Goal: Transaction & Acquisition: Purchase product/service

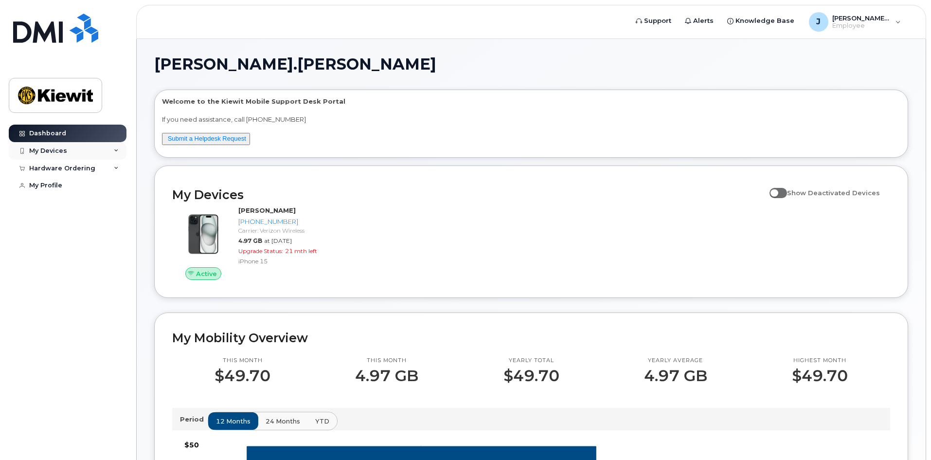
click at [109, 152] on div "My Devices" at bounding box center [68, 151] width 118 height 18
click at [99, 166] on div "Hardware Ordering" at bounding box center [68, 169] width 118 height 18
click at [62, 187] on div "New Order" at bounding box center [52, 185] width 37 height 9
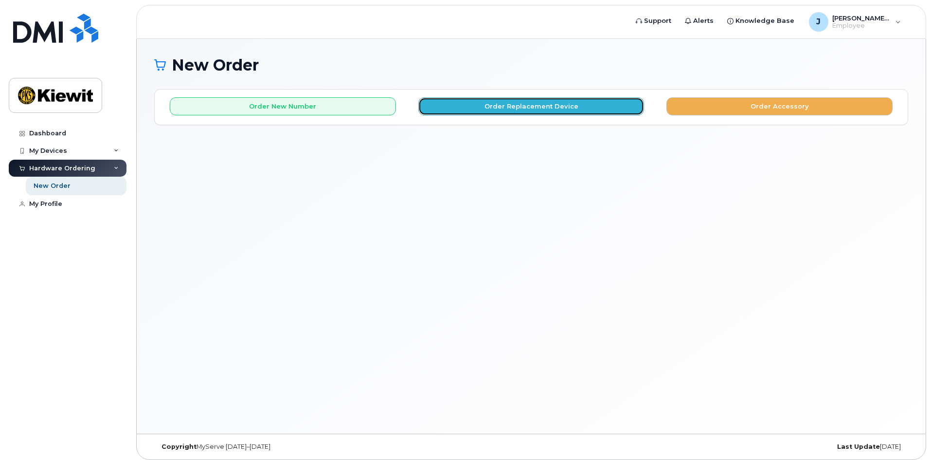
click at [499, 108] on button "Order Replacement Device" at bounding box center [531, 106] width 226 height 18
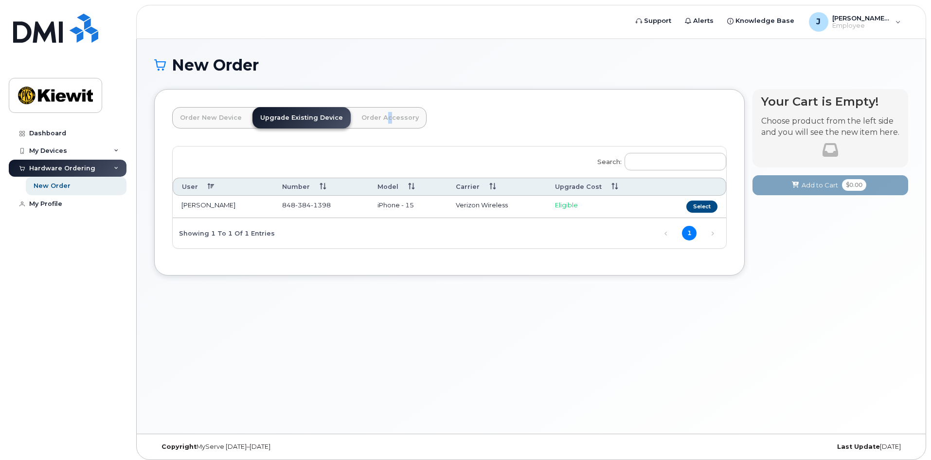
click at [377, 120] on link "Order Accessory" at bounding box center [390, 117] width 73 height 21
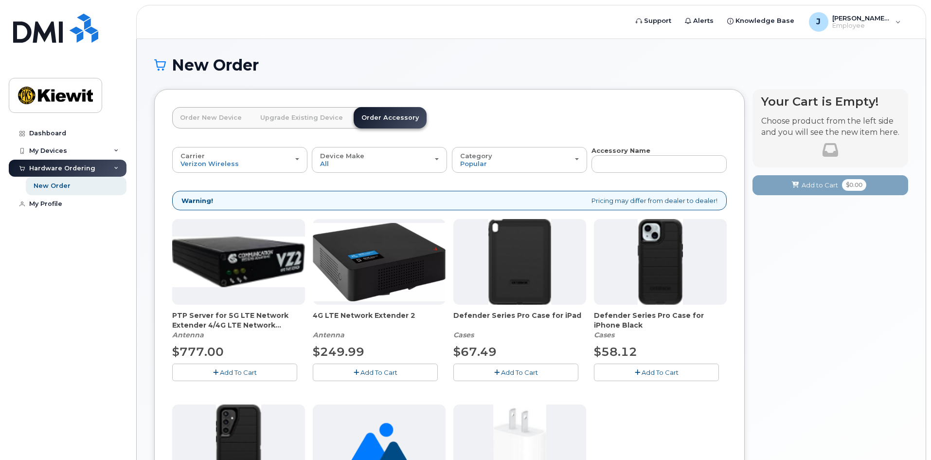
click at [216, 120] on link "Order New Device" at bounding box center [210, 117] width 77 height 21
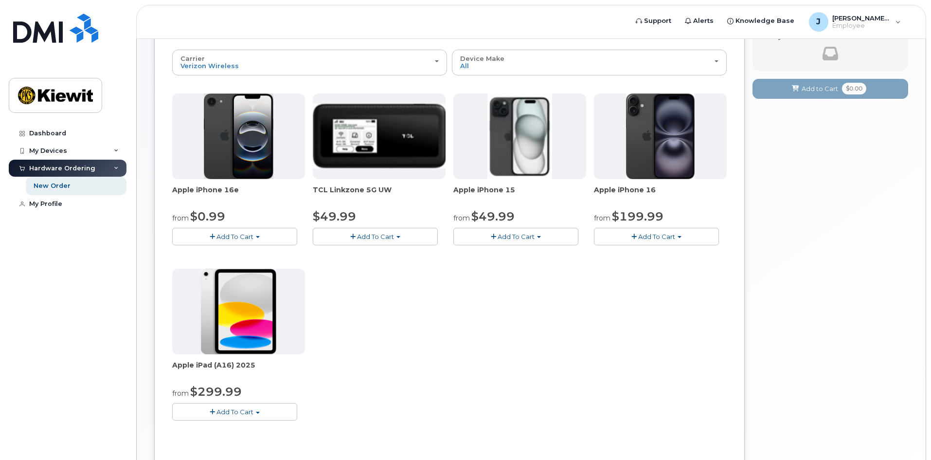
scroll to position [97, 0]
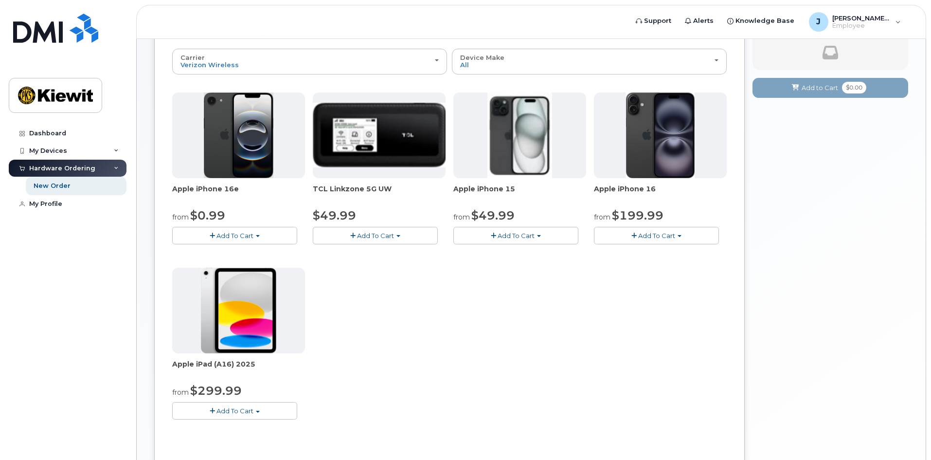
click at [235, 233] on span "Add To Cart" at bounding box center [234, 236] width 37 height 8
click at [256, 250] on link "$0.99 - 2 Year Activation (128GB)" at bounding box center [238, 254] width 126 height 12
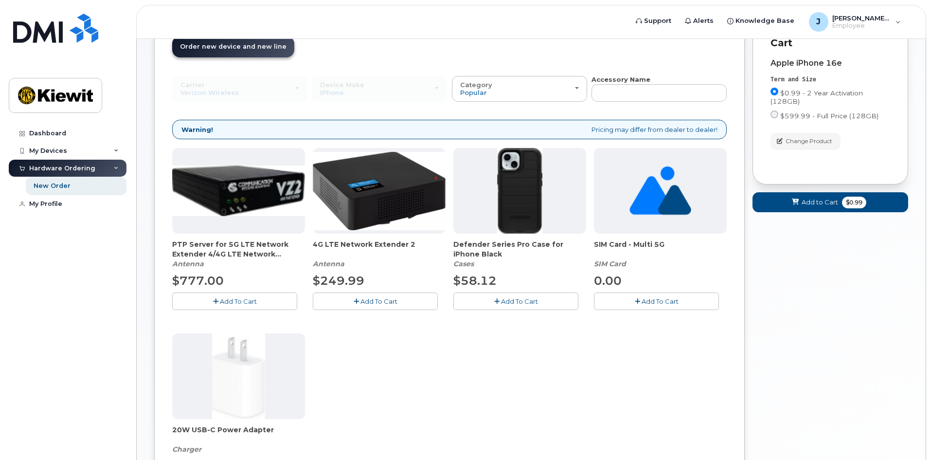
scroll to position [0, 0]
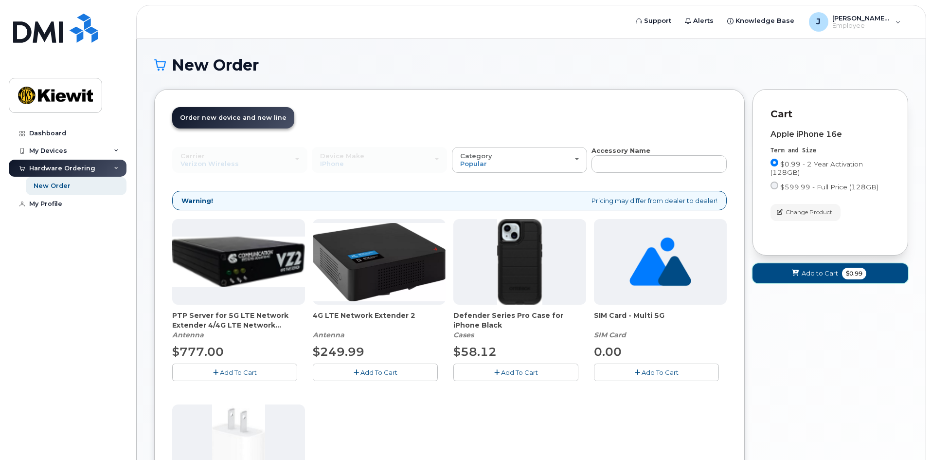
click at [807, 272] on span "Add to Cart" at bounding box center [820, 273] width 36 height 9
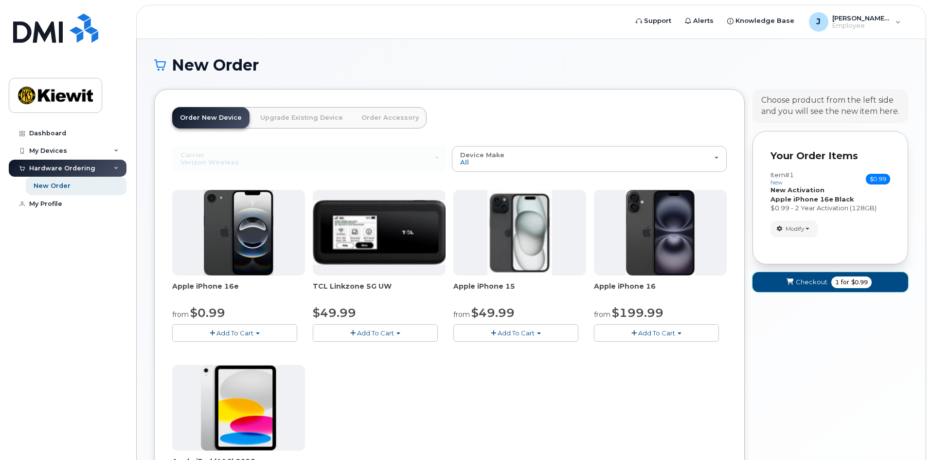
click at [801, 284] on span "Checkout" at bounding box center [812, 281] width 32 height 9
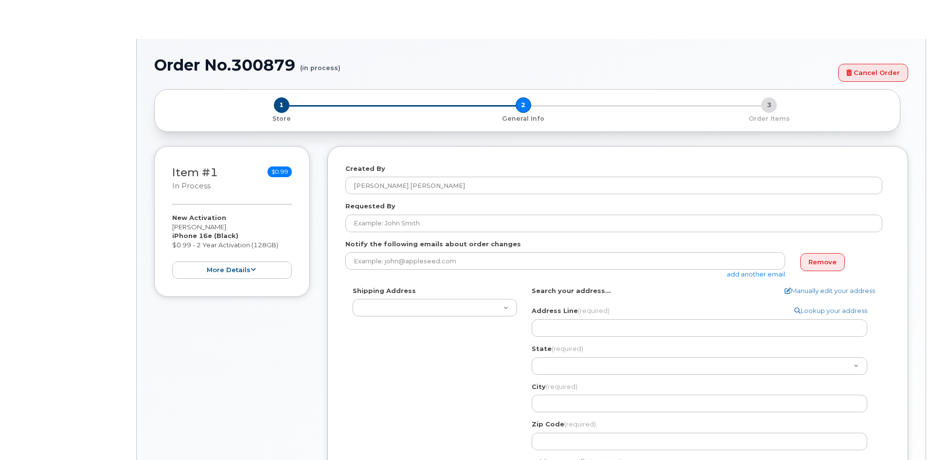
select select
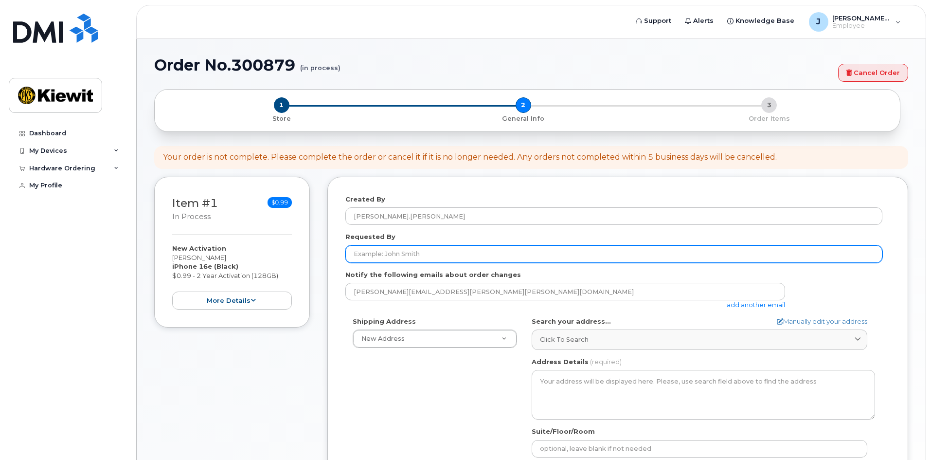
click at [431, 253] on input "Requested By" at bounding box center [613, 254] width 537 height 18
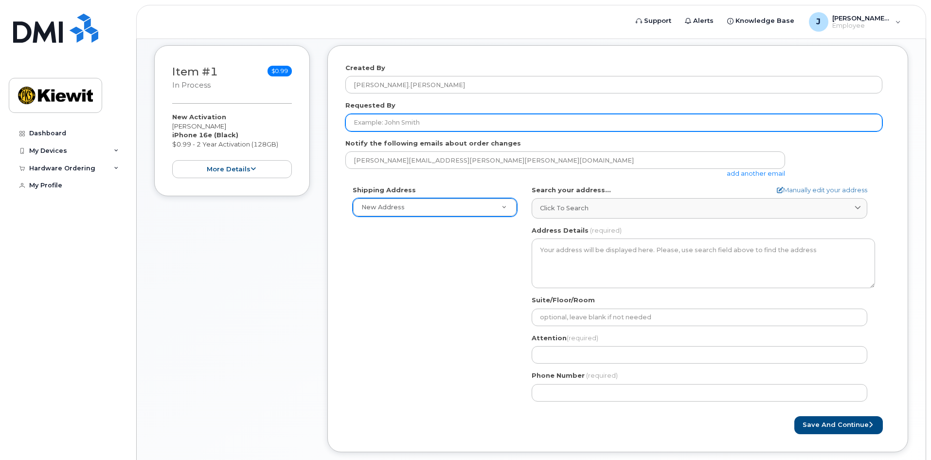
scroll to position [146, 0]
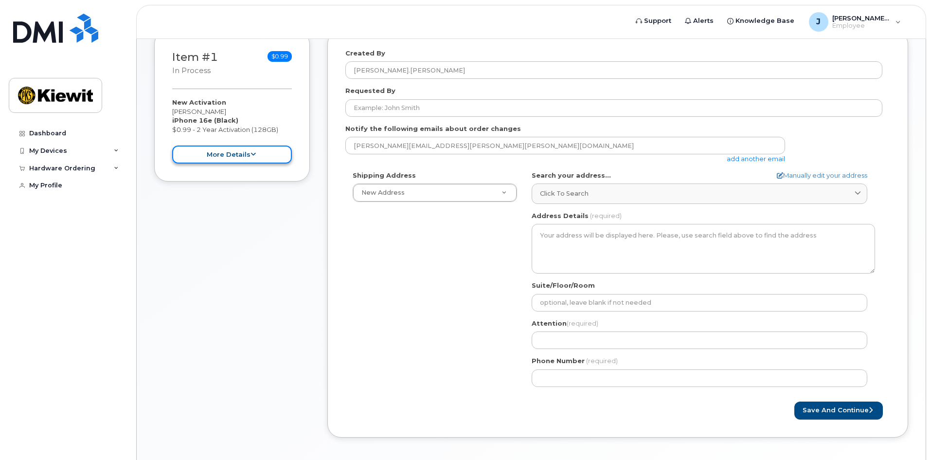
click at [251, 152] on icon at bounding box center [253, 154] width 5 height 6
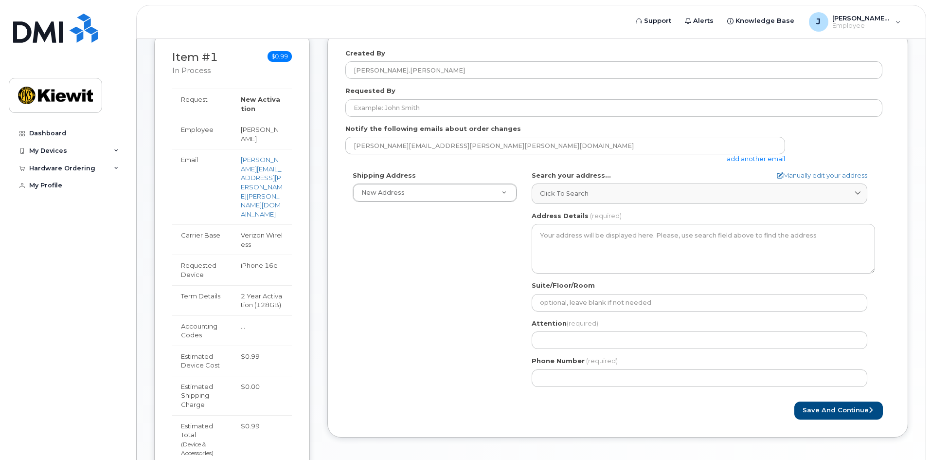
drag, startPoint x: 269, startPoint y: 140, endPoint x: 246, endPoint y: 135, distance: 23.5
click at [246, 135] on td "Joshua Nicoll" at bounding box center [262, 134] width 60 height 30
click at [260, 138] on td "Joshua Nicoll" at bounding box center [262, 134] width 60 height 30
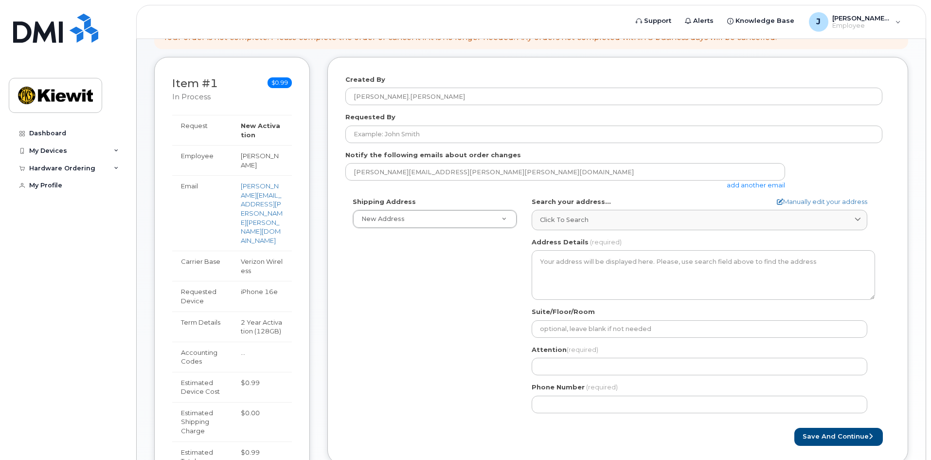
scroll to position [97, 0]
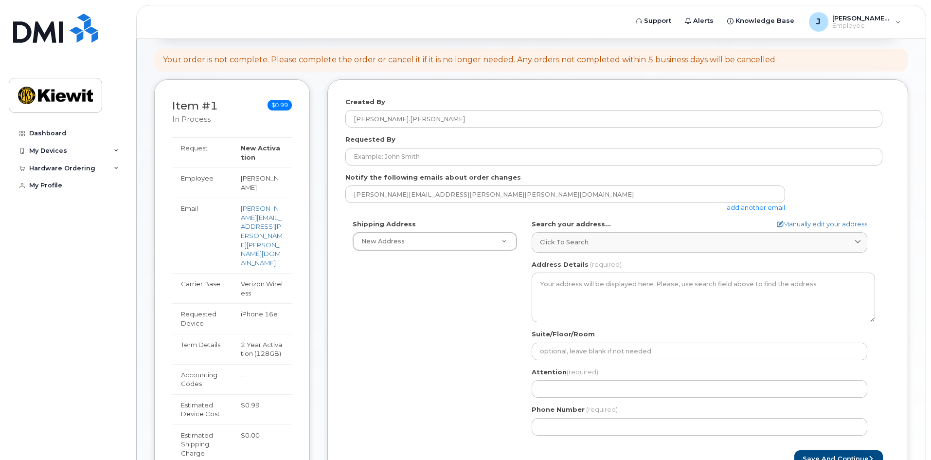
click at [760, 206] on link "add another email" at bounding box center [756, 207] width 58 height 8
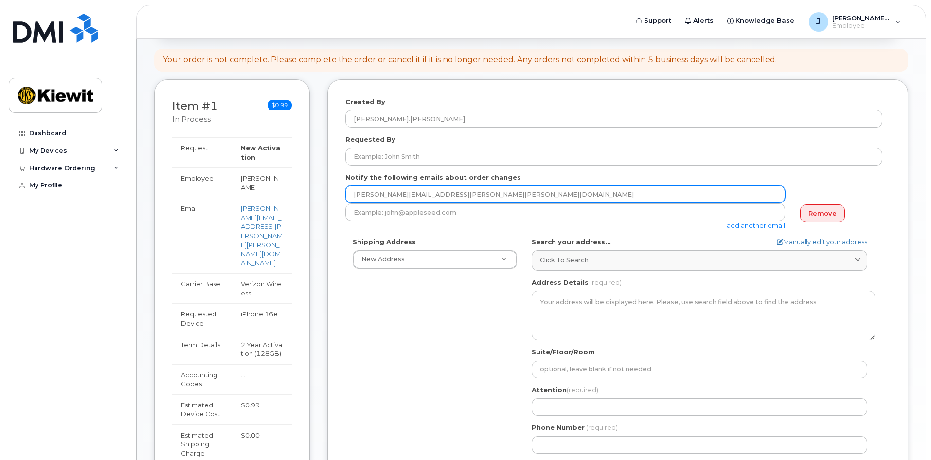
click at [473, 187] on input "josh.nicoll@kiewit.com" at bounding box center [565, 194] width 440 height 18
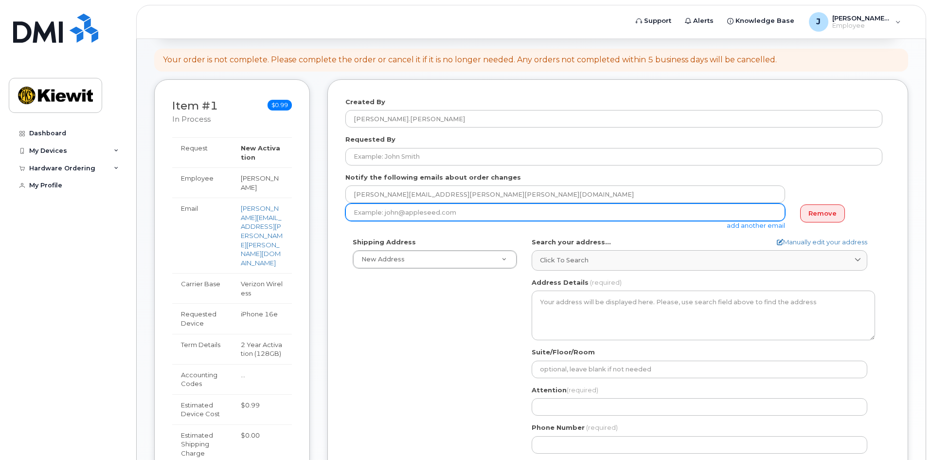
click at [471, 211] on input "email" at bounding box center [565, 212] width 440 height 18
click at [449, 220] on input "email" at bounding box center [565, 212] width 440 height 18
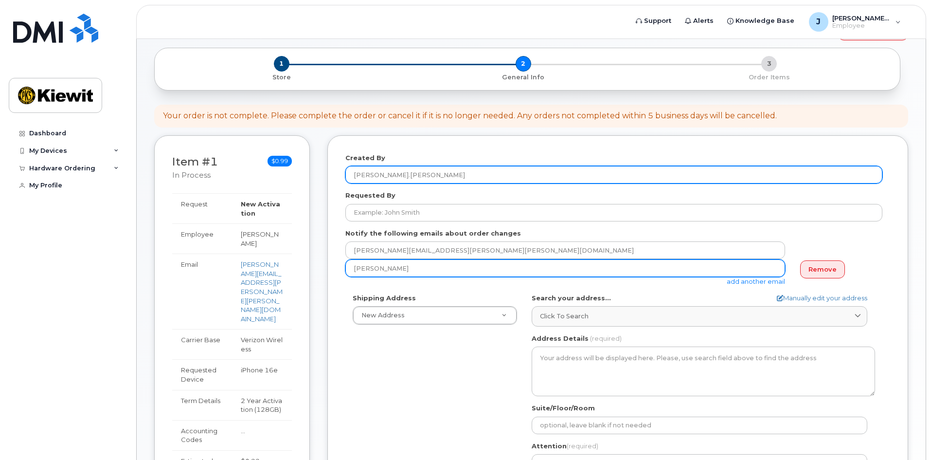
scroll to position [0, 0]
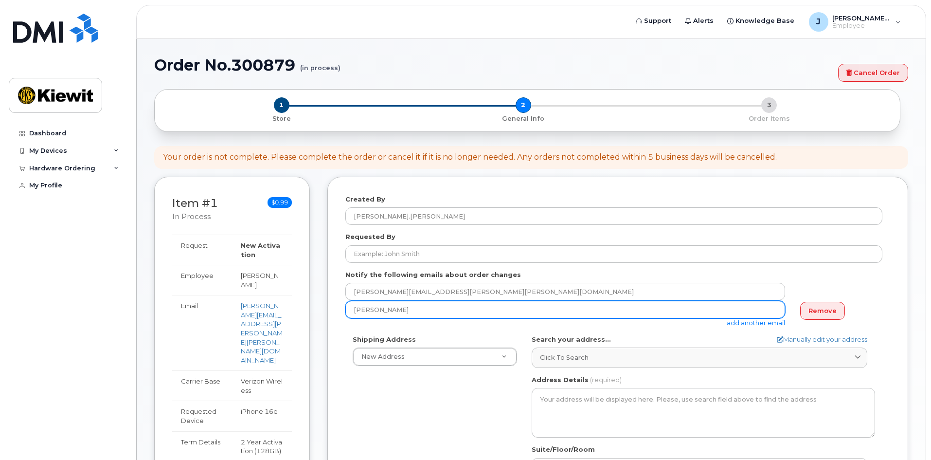
type input "Brenno"
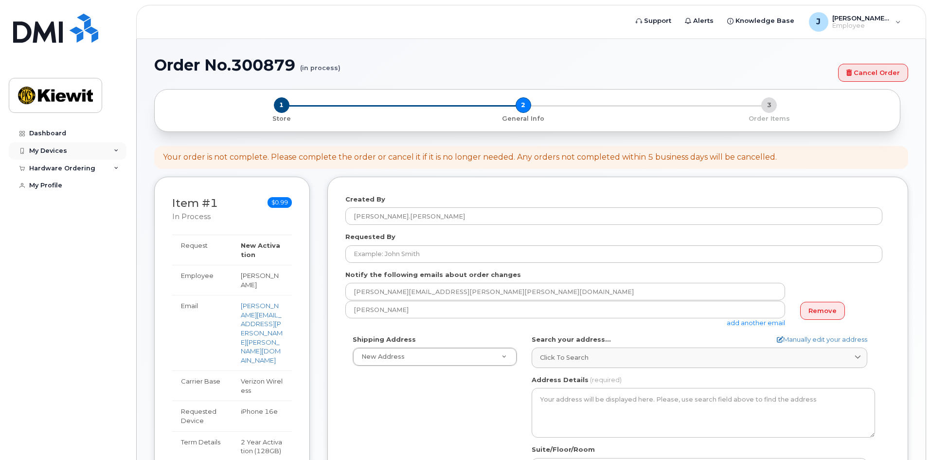
click at [111, 154] on div "My Devices" at bounding box center [68, 151] width 118 height 18
click at [109, 168] on div "Hardware Ordering" at bounding box center [68, 169] width 118 height 18
drag, startPoint x: 869, startPoint y: 73, endPoint x: 503, endPoint y: 52, distance: 366.9
click at [869, 73] on link "Cancel Order" at bounding box center [873, 73] width 70 height 18
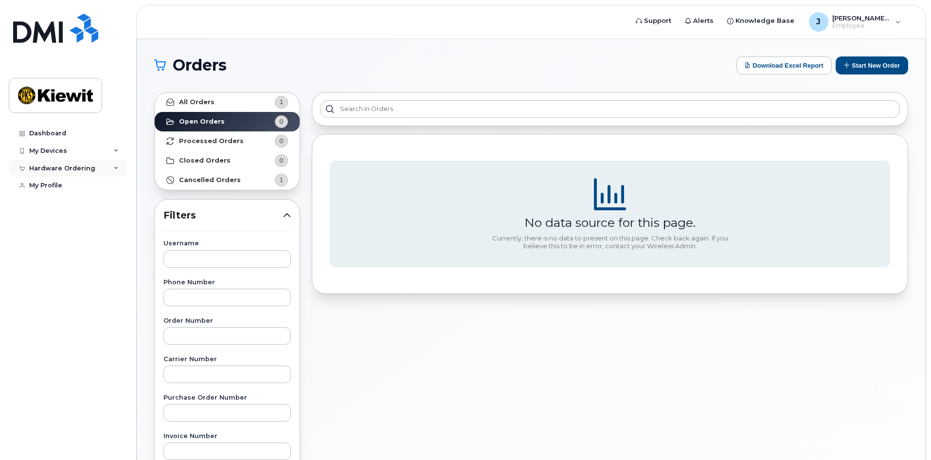
click at [90, 167] on div "Hardware Ordering" at bounding box center [62, 168] width 66 height 8
click at [44, 206] on div "New Order" at bounding box center [52, 204] width 37 height 9
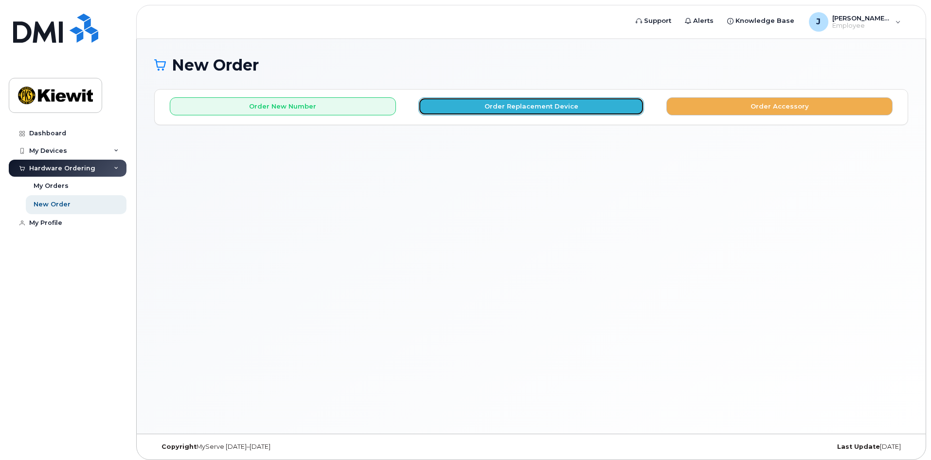
click at [476, 104] on button "Order Replacement Device" at bounding box center [531, 106] width 226 height 18
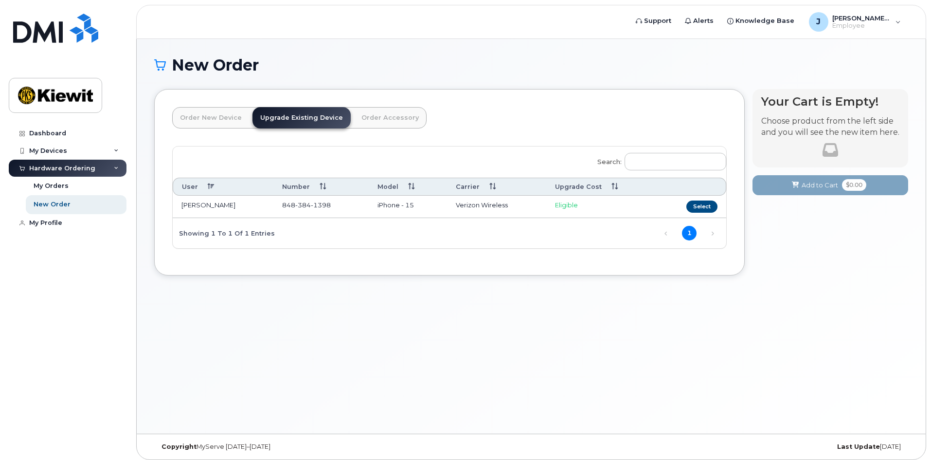
click at [225, 122] on link "Order New Device" at bounding box center [210, 117] width 77 height 21
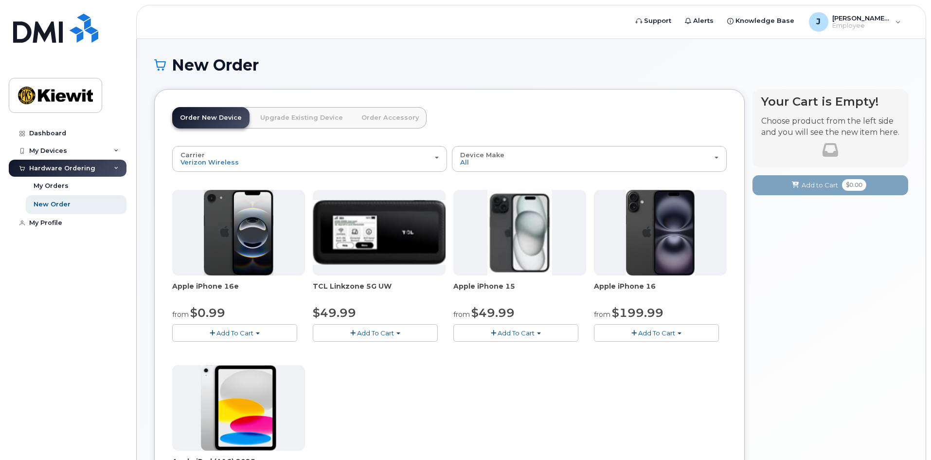
click at [371, 119] on link "Order Accessory" at bounding box center [390, 117] width 73 height 21
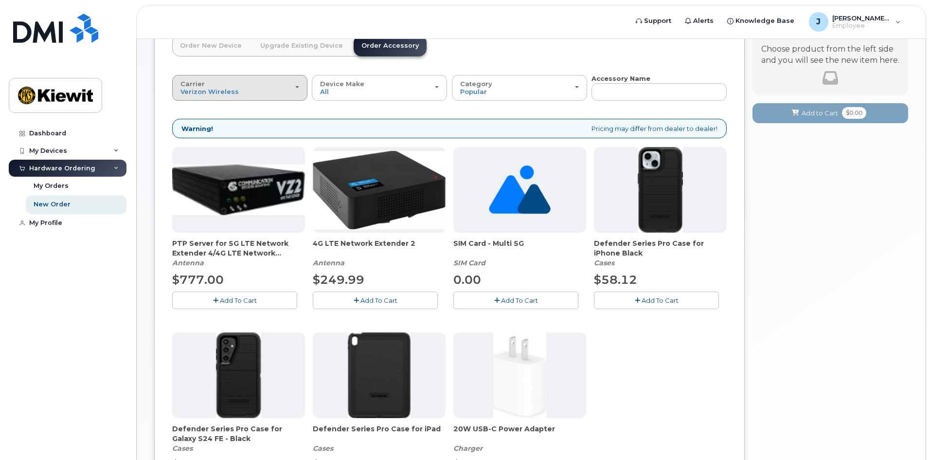
scroll to position [49, 0]
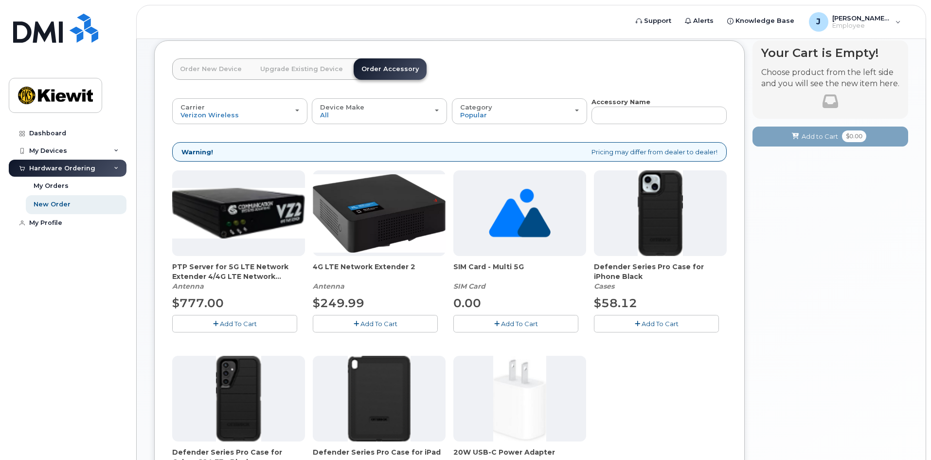
click at [212, 67] on link "Order New Device" at bounding box center [210, 68] width 77 height 21
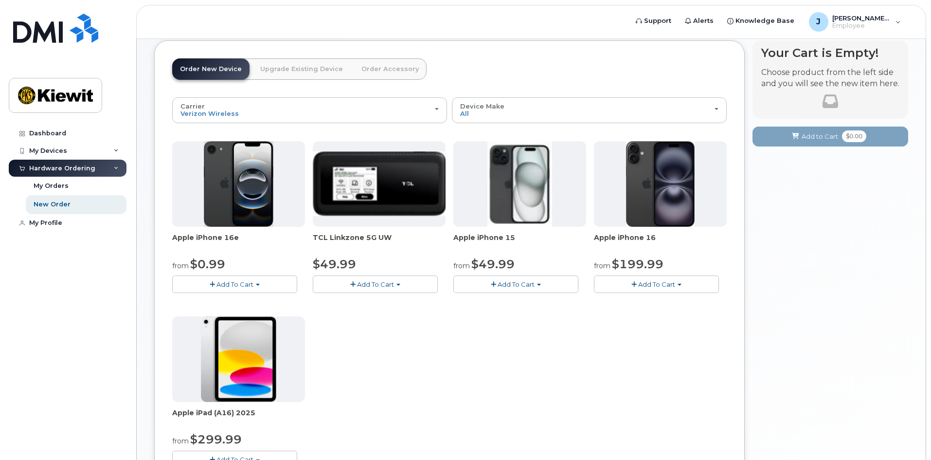
scroll to position [97, 0]
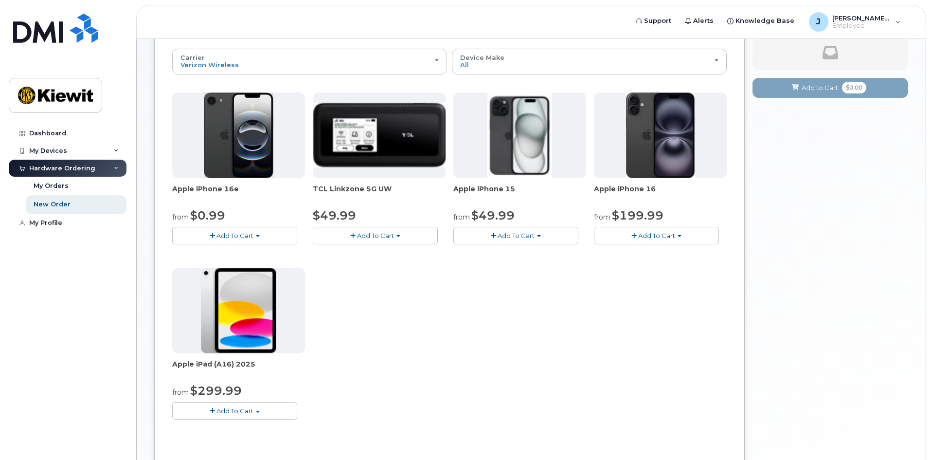
click at [218, 232] on span "Add To Cart" at bounding box center [234, 236] width 37 height 8
click at [209, 252] on link "$0.99 - 2 Year Activation (128GB)" at bounding box center [238, 254] width 126 height 12
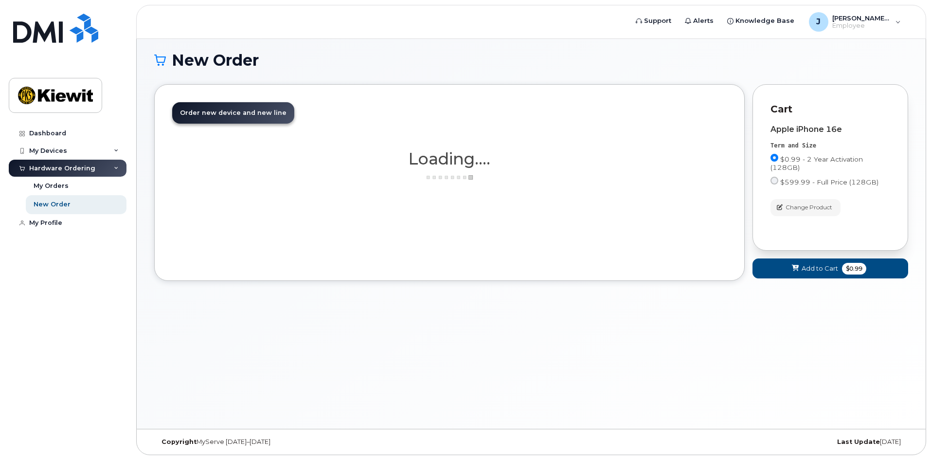
click at [784, 316] on div "New Order × Share This Order If you want to allow others to create or edit orde…" at bounding box center [531, 231] width 789 height 395
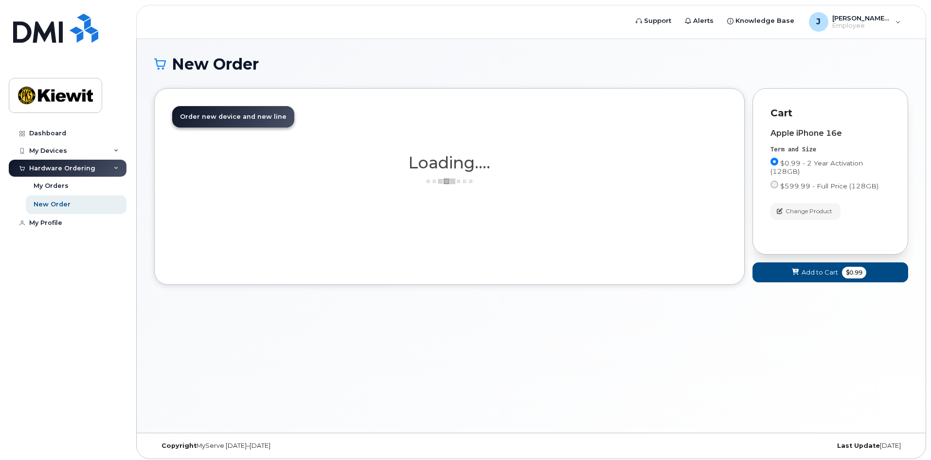
scroll to position [0, 0]
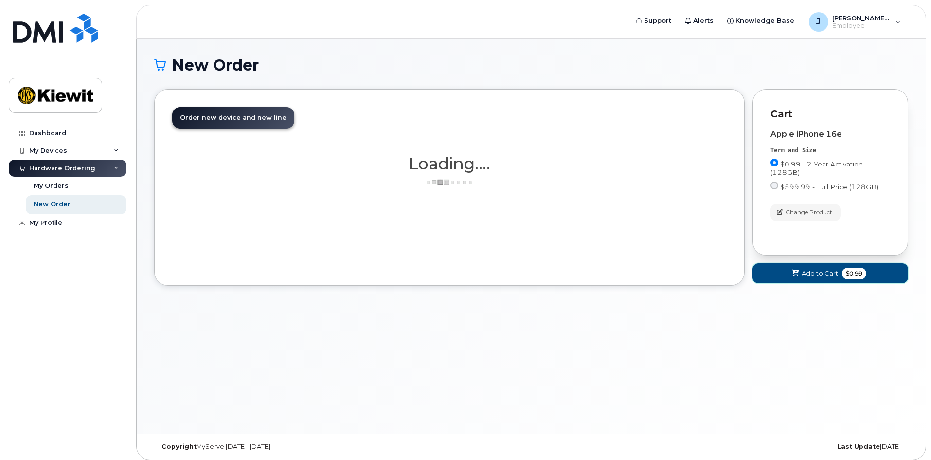
click at [821, 276] on span "Add to Cart" at bounding box center [820, 273] width 36 height 9
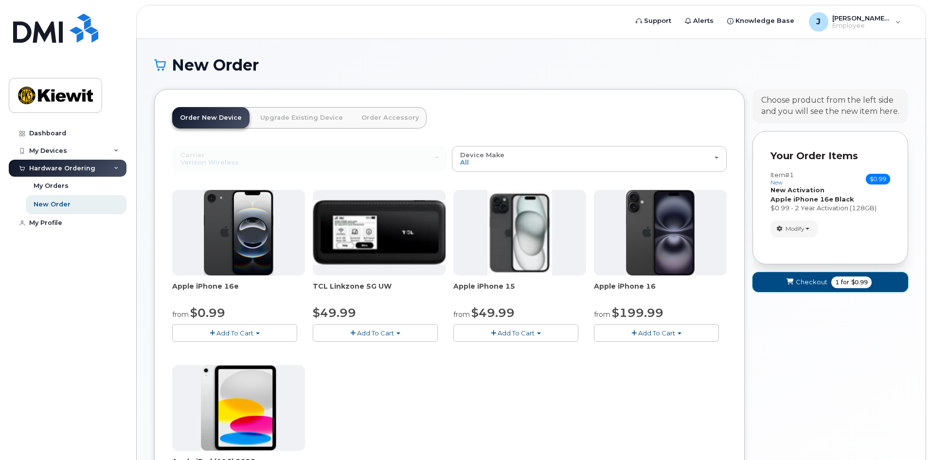
click at [806, 283] on span "Checkout" at bounding box center [812, 281] width 32 height 9
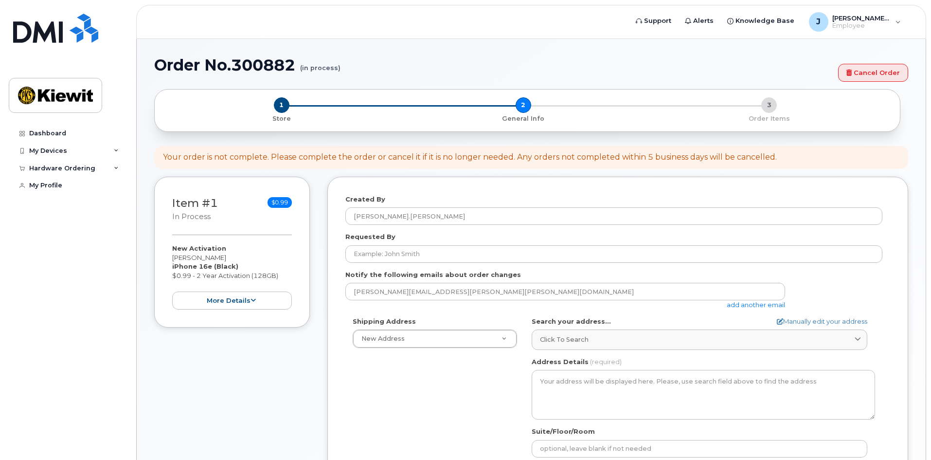
select select
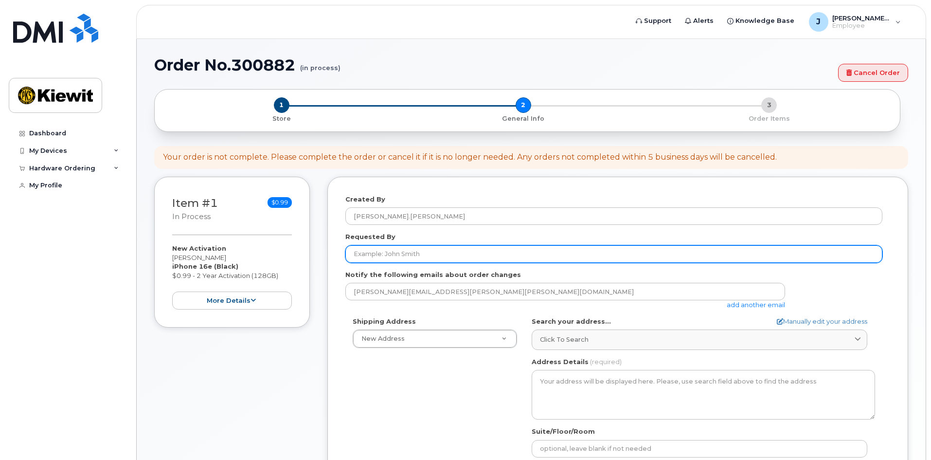
click at [414, 254] on input "Requested By" at bounding box center [613, 254] width 537 height 18
click at [534, 260] on input "Brenno" at bounding box center [613, 254] width 537 height 18
type input "Brenno Toffoletto"
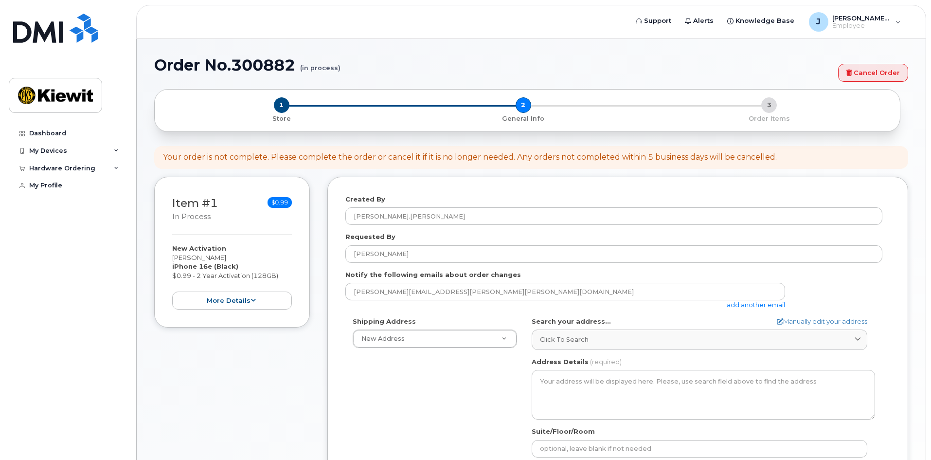
click at [745, 307] on link "add another email" at bounding box center [756, 305] width 58 height 8
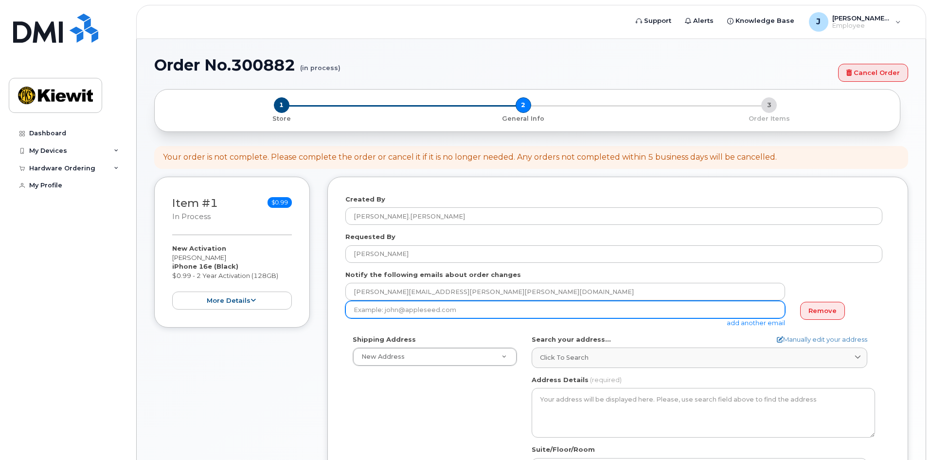
click at [378, 316] on input "email" at bounding box center [565, 310] width 440 height 18
type input "Brenno.Toffoletto@kiewit.com"
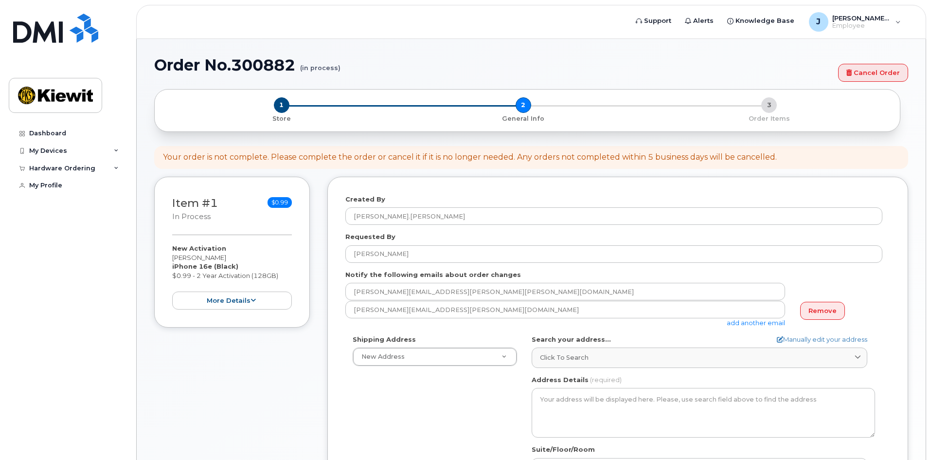
click at [806, 284] on div "josh.nicoll@kiewit.com" at bounding box center [613, 292] width 537 height 18
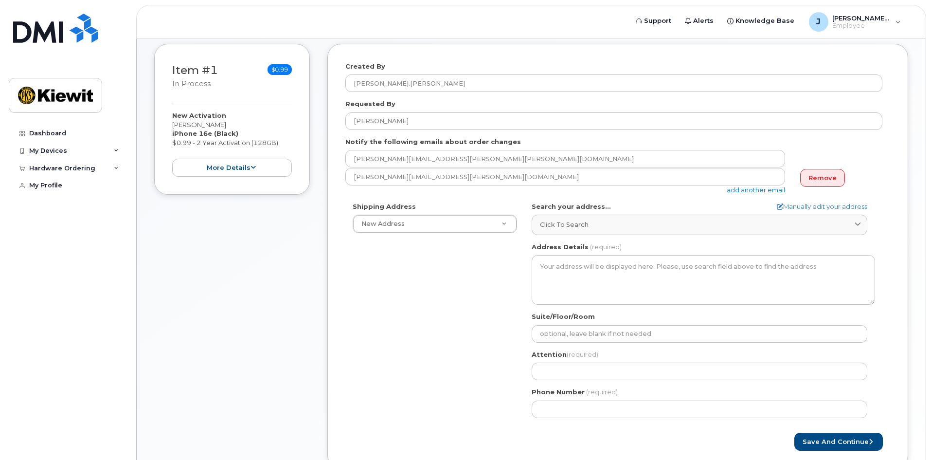
scroll to position [146, 0]
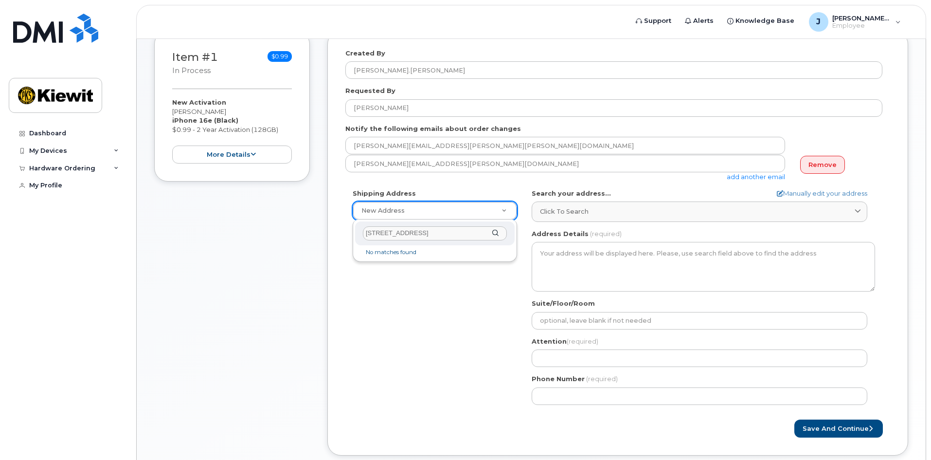
type input "6301 NW 5th Way"
drag, startPoint x: 441, startPoint y: 234, endPoint x: 275, endPoint y: 222, distance: 166.8
click at [275, 221] on body "Support Alerts Knowledge Base J Josh.Nicoll Employee English Français Sign out …" at bounding box center [465, 186] width 931 height 665
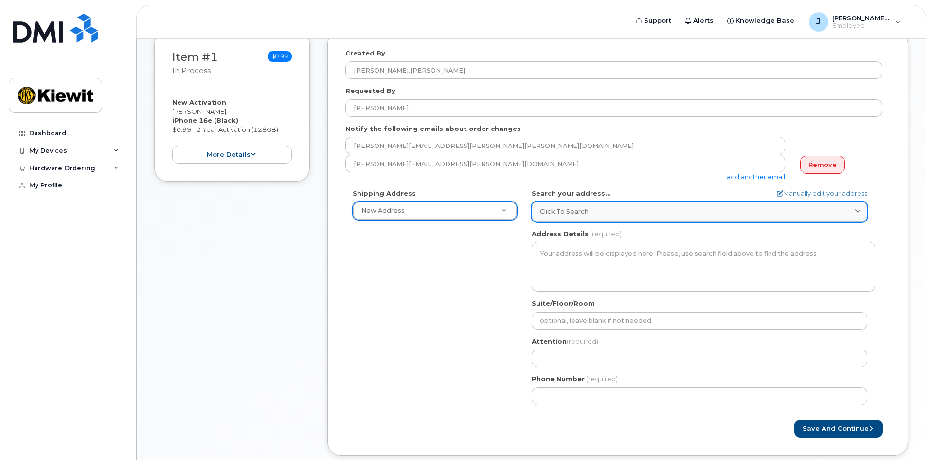
click at [855, 209] on icon at bounding box center [858, 212] width 6 height 6
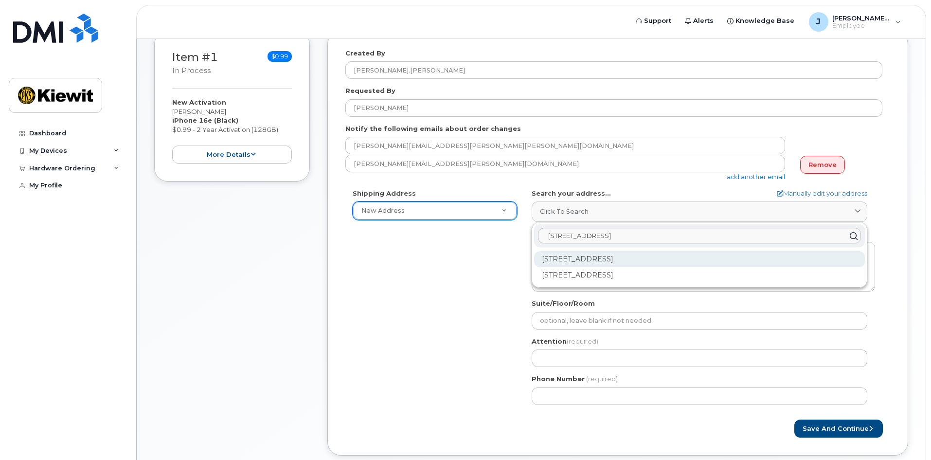
type input "6301 NW 5th Way"
click at [637, 259] on div "6301 NW 5th Way Fort Lauderdale FL 33309" at bounding box center [699, 259] width 331 height 16
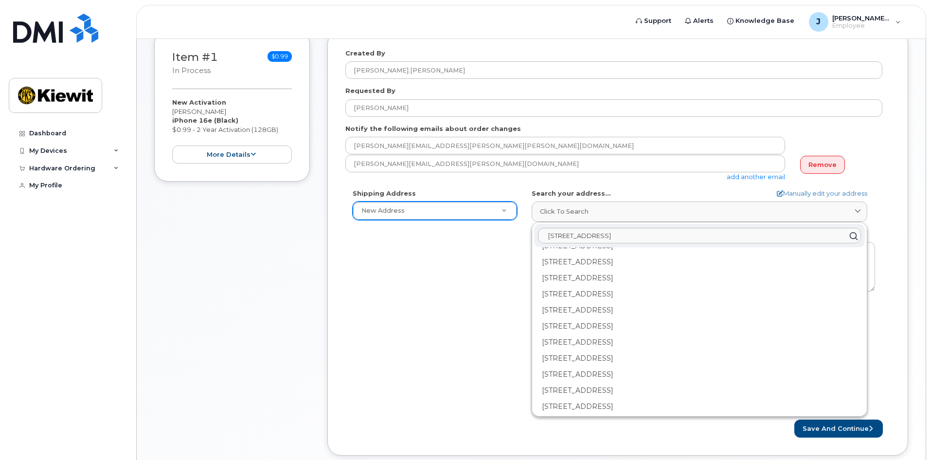
scroll to position [0, 0]
click at [481, 250] on div "Shipping Address New Address New Address AB Search your address... Manually edi…" at bounding box center [613, 300] width 537 height 223
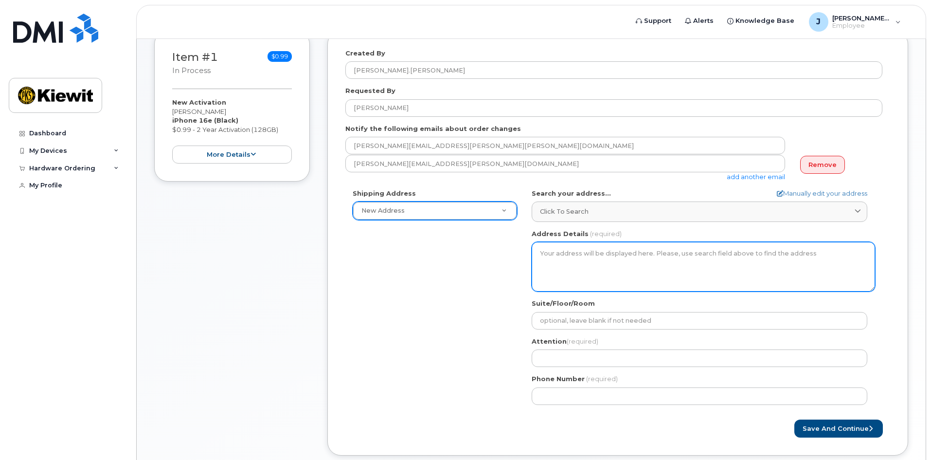
click at [582, 258] on textarea "Address Details" at bounding box center [703, 267] width 343 height 50
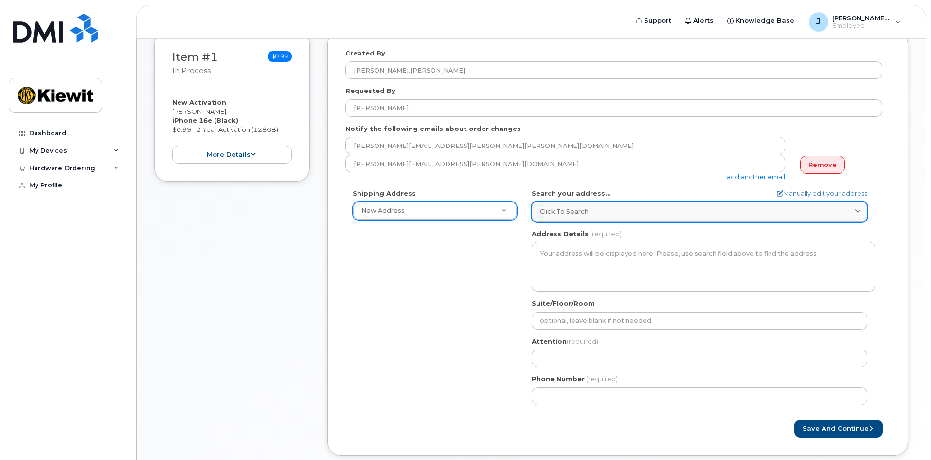
click at [848, 211] on div "Click to search" at bounding box center [699, 211] width 319 height 9
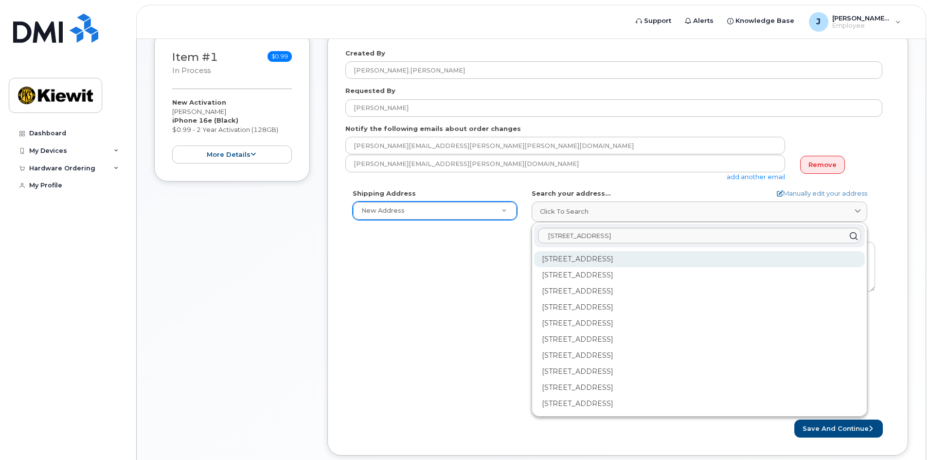
click at [602, 262] on div "6301 NW 5th Way Ste 1200 Fort Lauderdale FL 33309-6115" at bounding box center [699, 259] width 331 height 16
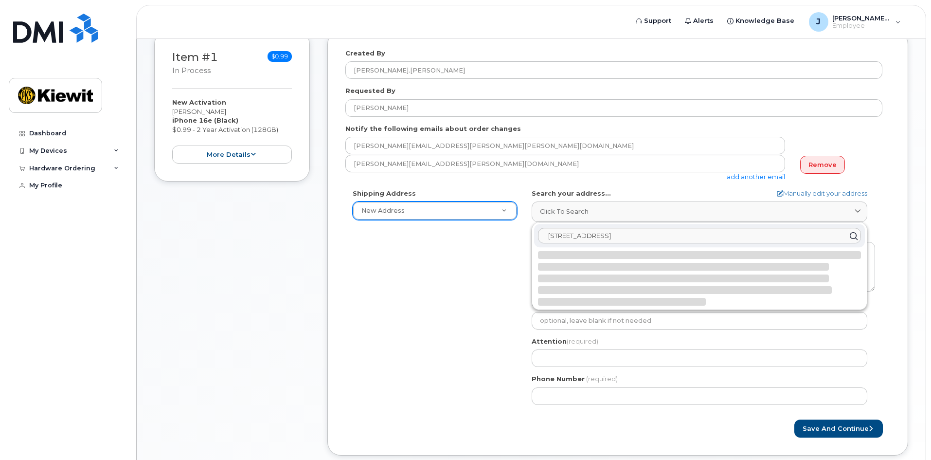
select select
type textarea "6301 NW 5th Way Ste 1200 FORT LAUDERDALE FL 33309-6115 UNITED STATES"
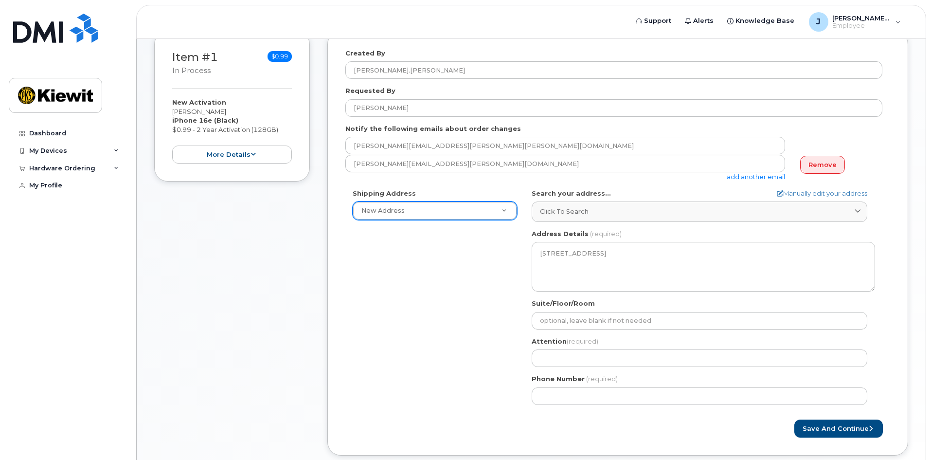
click at [824, 187] on form "Created By Josh.Nicoll Requested By Brenno Toffoletto Notify the following emai…" at bounding box center [617, 243] width 545 height 389
click at [819, 194] on link "Manually edit your address" at bounding box center [822, 193] width 90 height 9
select select
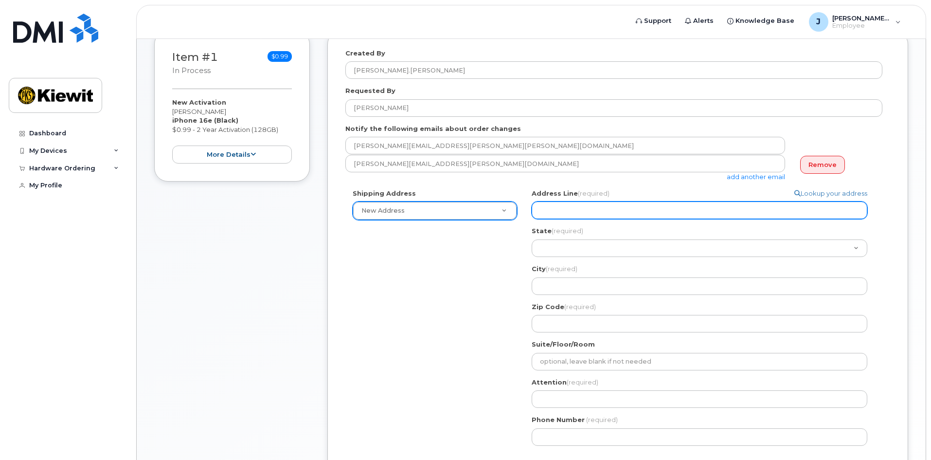
click at [582, 217] on input "Address Line (required)" at bounding box center [700, 210] width 336 height 18
select select
type input "6"
select select
type input "63"
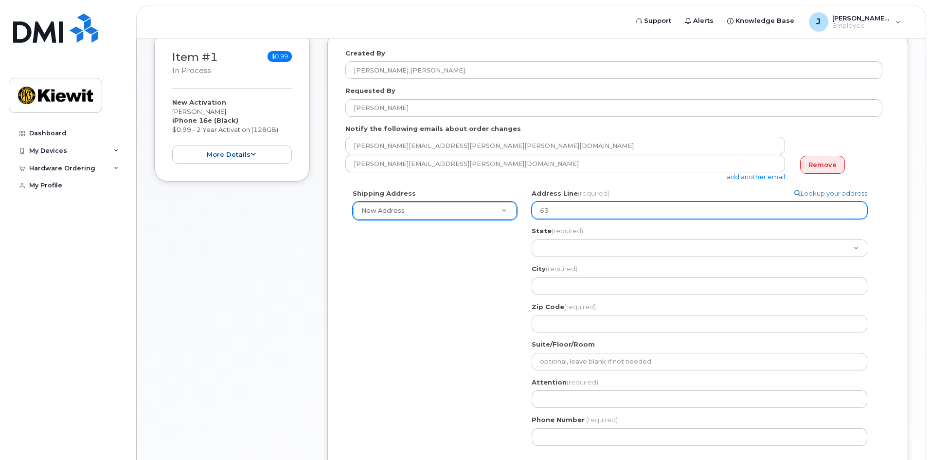
select select
type input "630"
select select
type input "6301"
select select
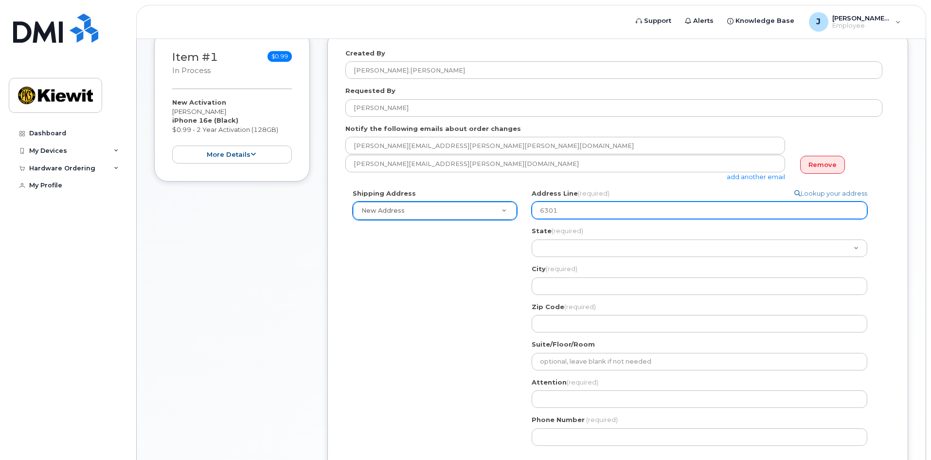
type input "6301 N"
select select
type input "6301 NW"
select select
type input "6301 NW 5"
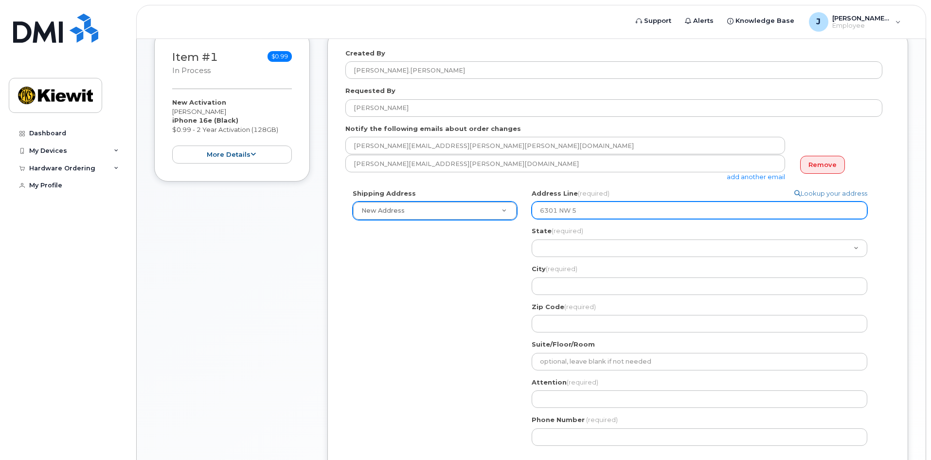
select select
type input "6301 NW 5t"
select select
type input "6301 NW 5th"
select select
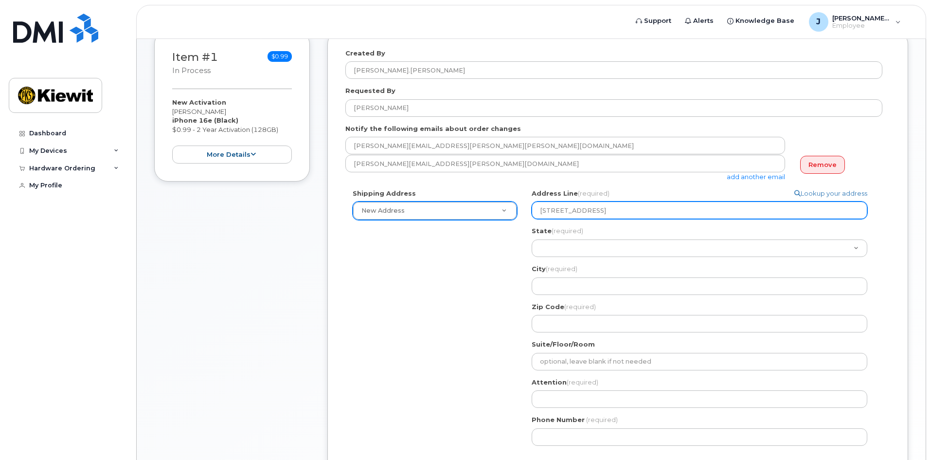
type input "6301 NW 5th W"
select select
type input "6301 NW 5th Wa"
select select
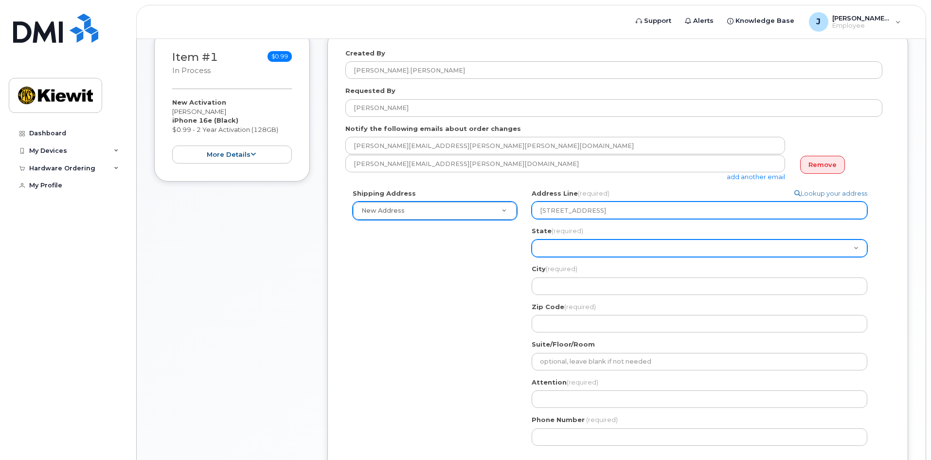
type input "6301 NW 5th Way"
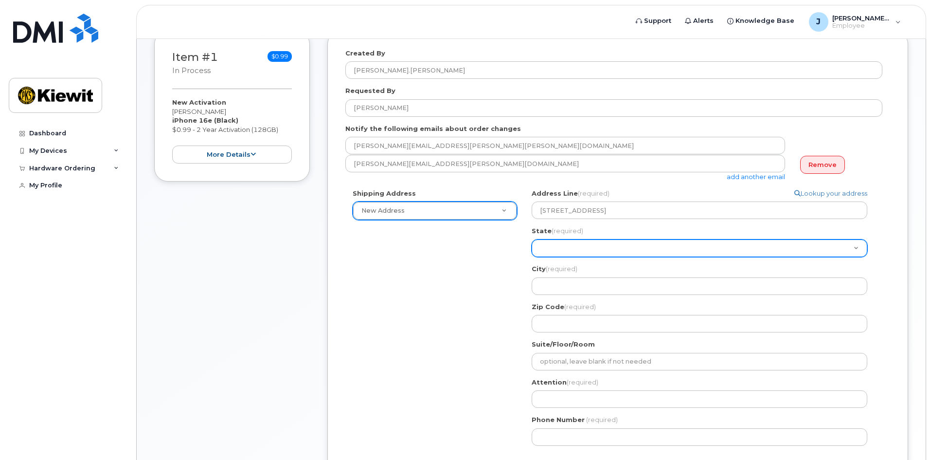
click at [587, 248] on select "Alabama Alaska American Samoa Arizona Arkansas California Colorado Connecticut …" at bounding box center [700, 248] width 336 height 18
select select "FL"
click at [532, 239] on select "Alabama Alaska American Samoa Arizona Arkansas California Colorado Connecticut …" at bounding box center [700, 248] width 336 height 18
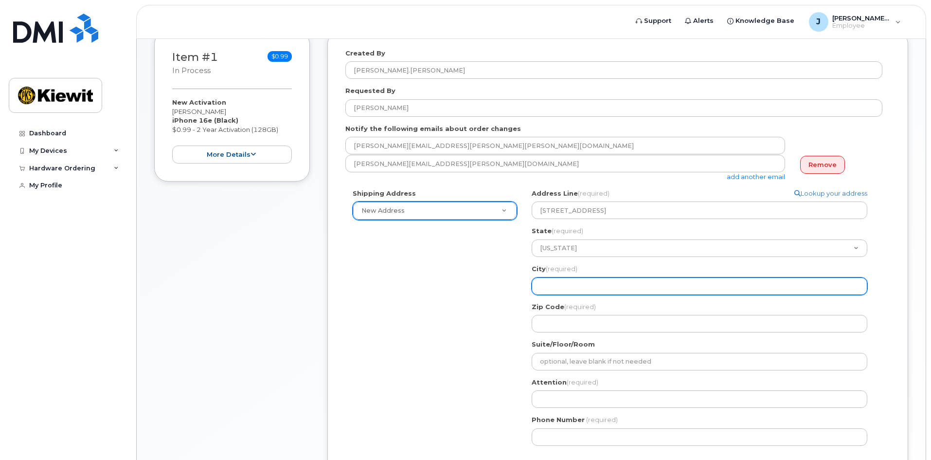
click at [552, 284] on input "City (required)" at bounding box center [700, 286] width 336 height 18
select select
type input "F"
select select
type input "Fo"
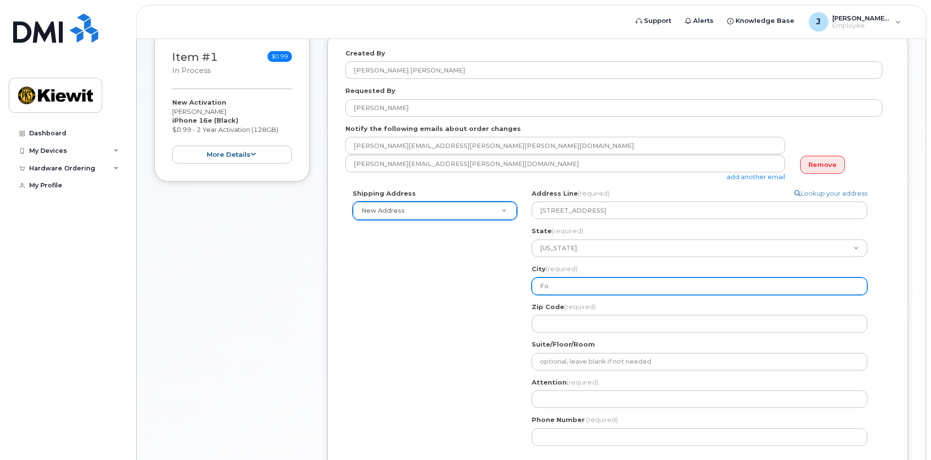
select select
type input "For"
select select
type input "Fort"
select select
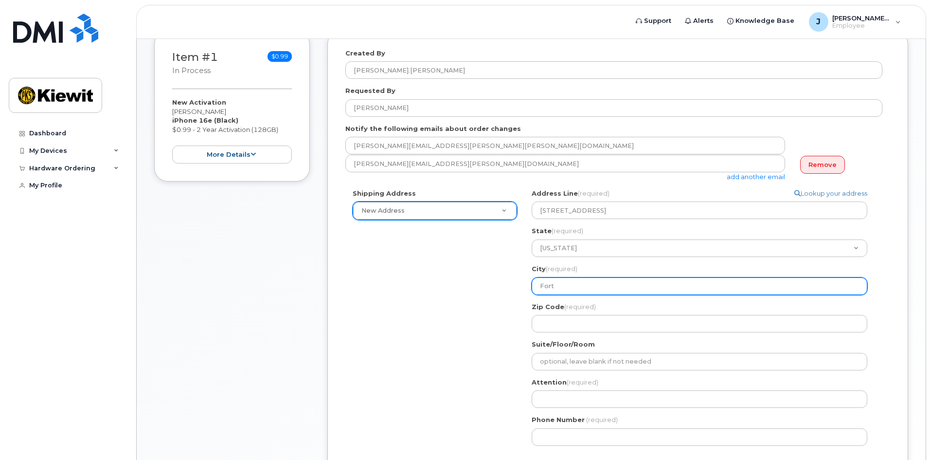
type input "Fort L"
select select
type input "Fort La"
select select
type input "Fort Lau"
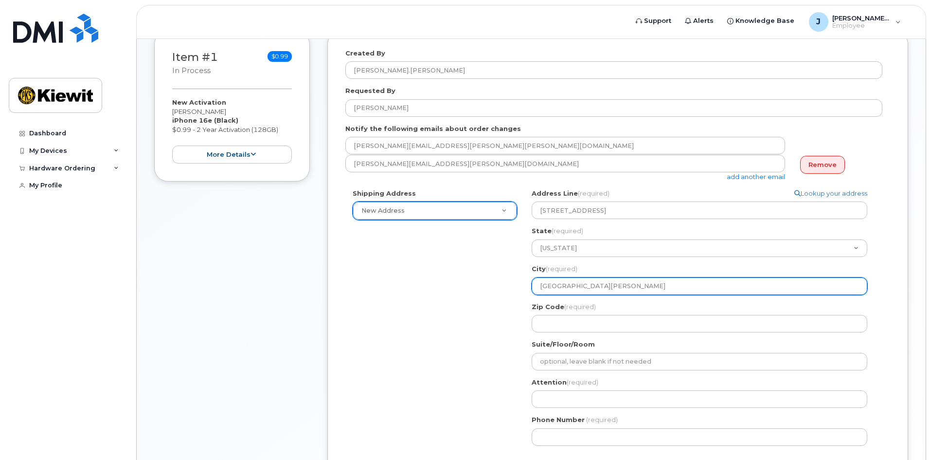
select select
type input "Fort Laud"
select select
type input "Fort Laude"
select select
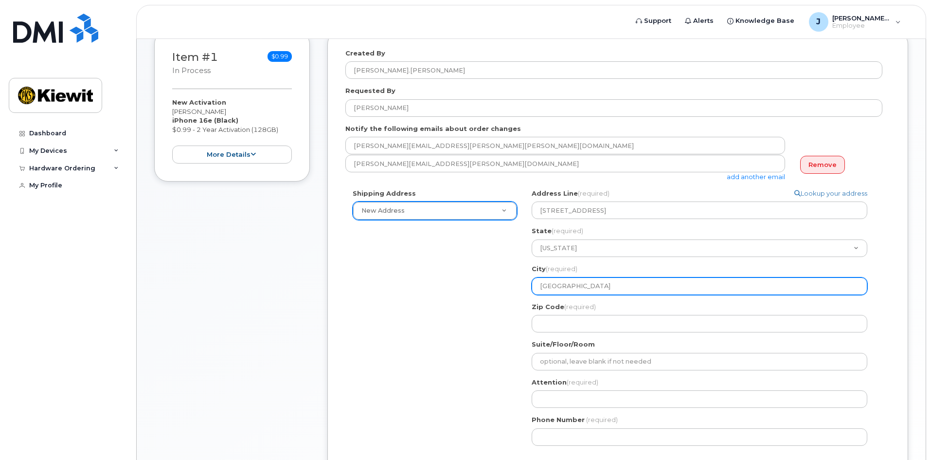
type input "Fort Lauder"
select select
type input "Fort Lauderd"
select select
type input "Fort Lauderda"
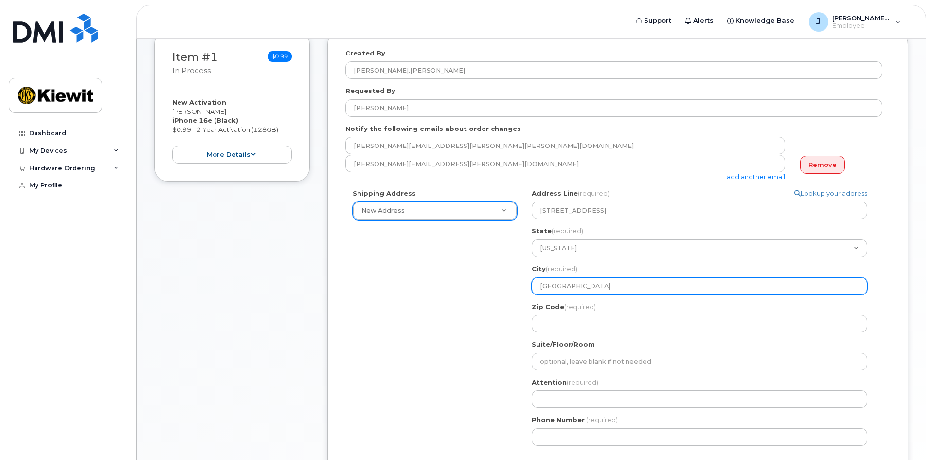
select select
type input "Fort Lauderdal"
select select
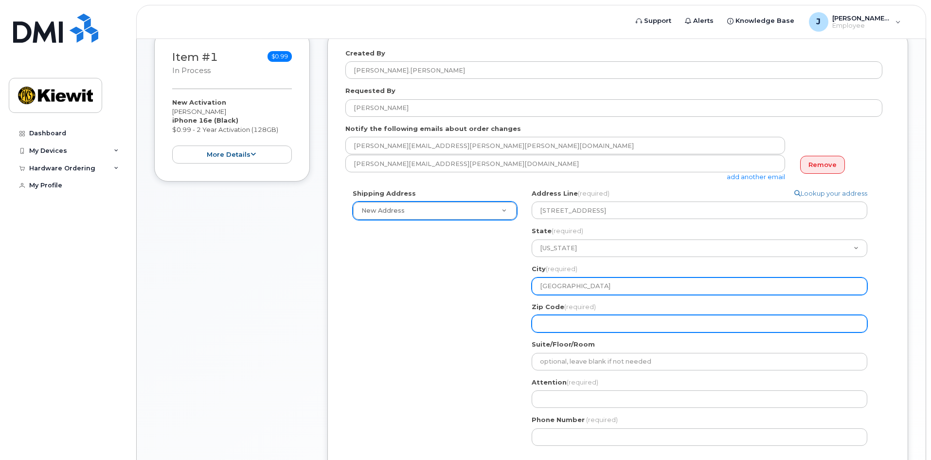
type input "Fort Lauderdale"
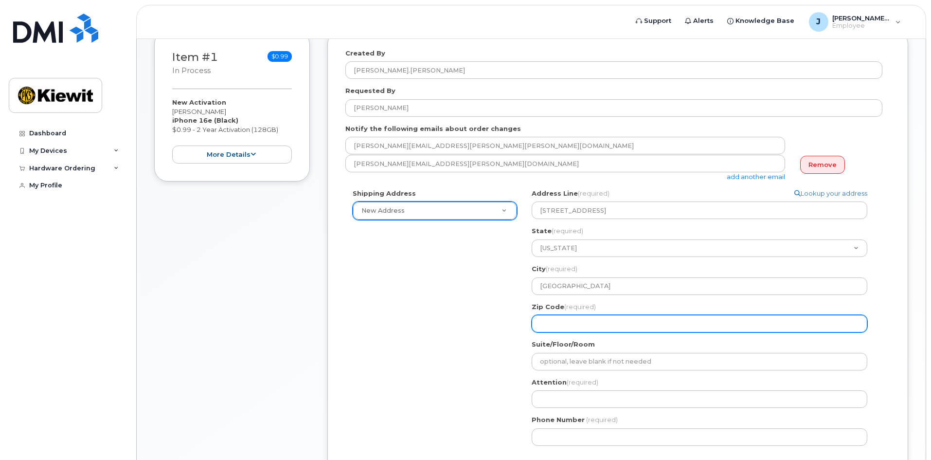
click at [567, 325] on input "Zip Code (required)" at bounding box center [700, 324] width 336 height 18
select select
type input "3"
select select
type input "33"
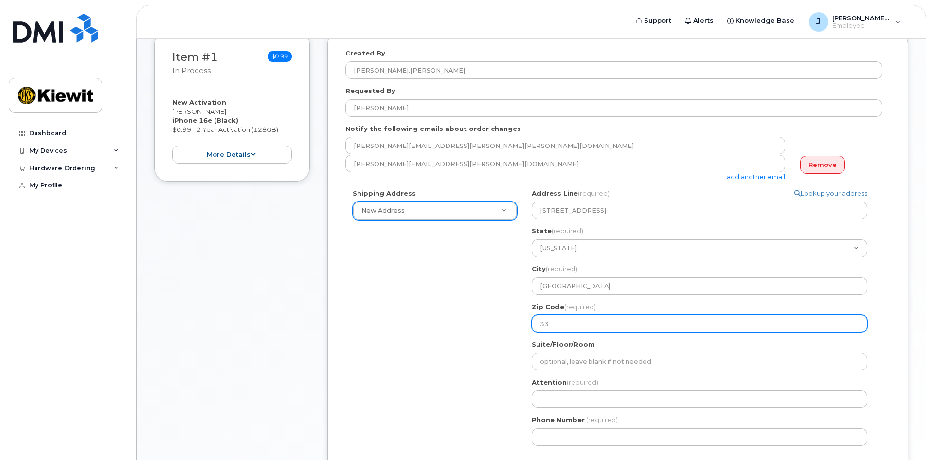
select select
type input "333"
select select
type input "3330"
select select
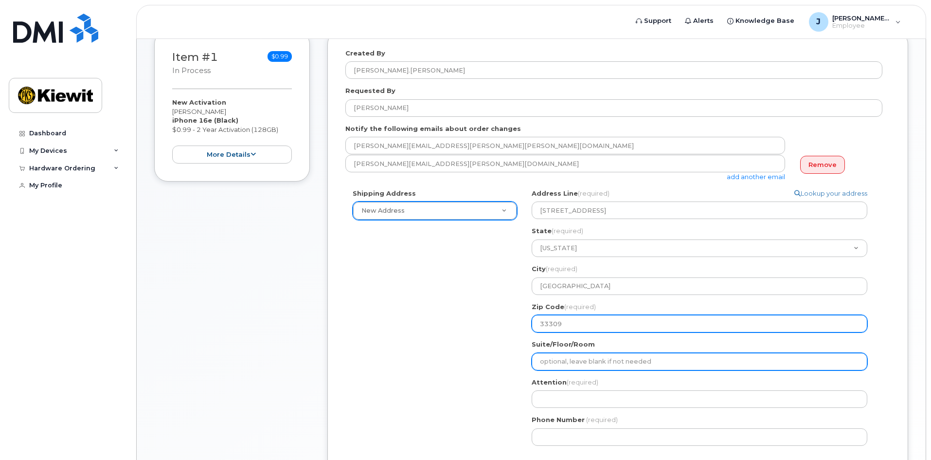
type input "33309"
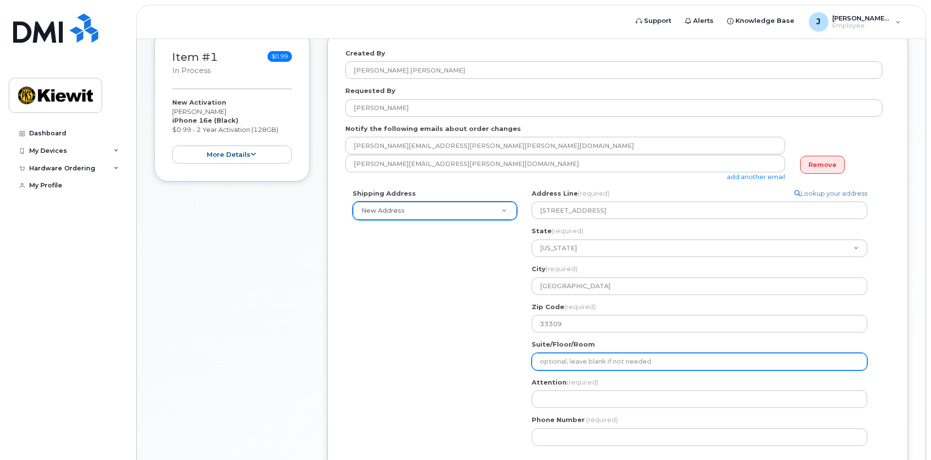
click at [552, 363] on input "Suite/Floor/Room" at bounding box center [700, 362] width 336 height 18
select select
type input "S"
select select
type input "Su"
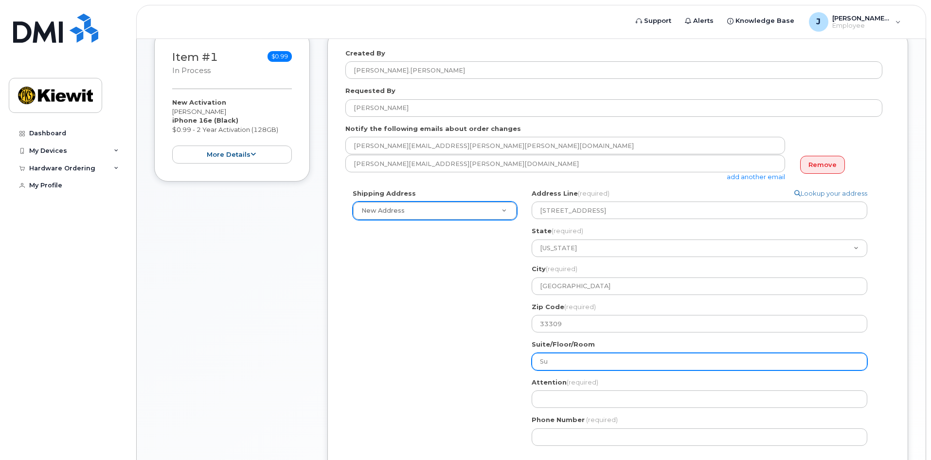
select select
type input "Sui"
select select
type input "Suit"
select select
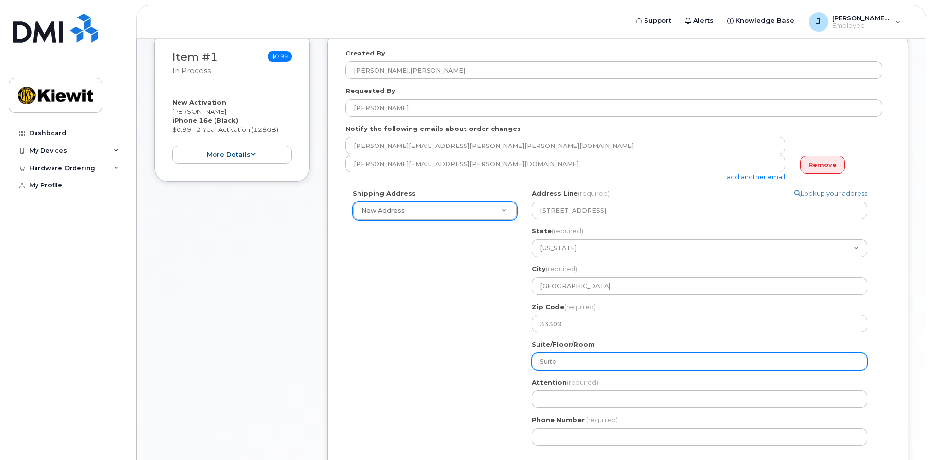
type input "Suite"
select select
type input "Suite 3"
select select
type input "Suite 32"
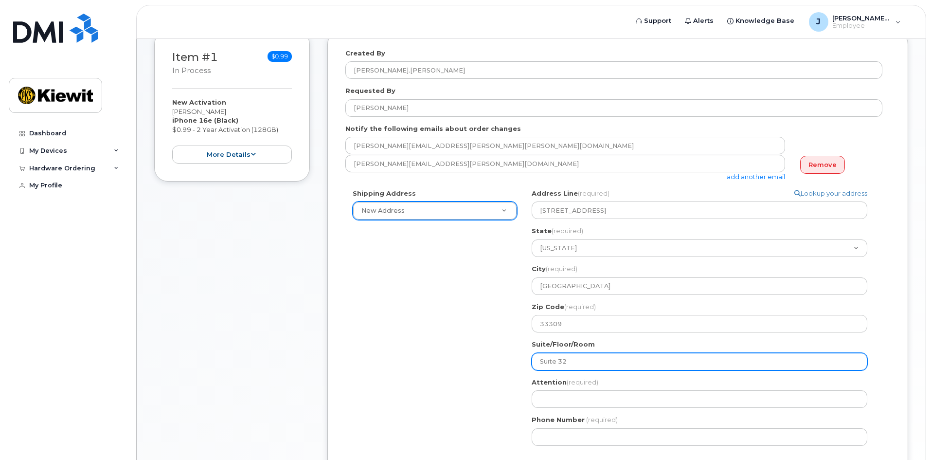
select select
type input "Suite 320"
select select
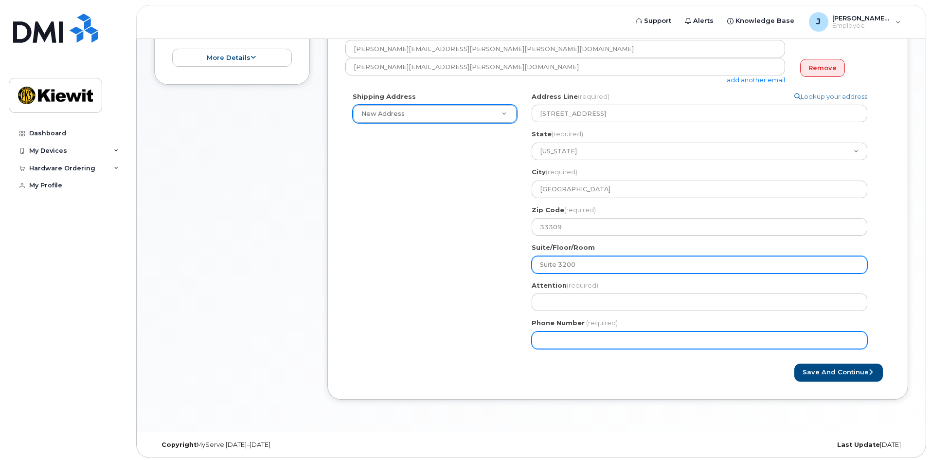
scroll to position [243, 0]
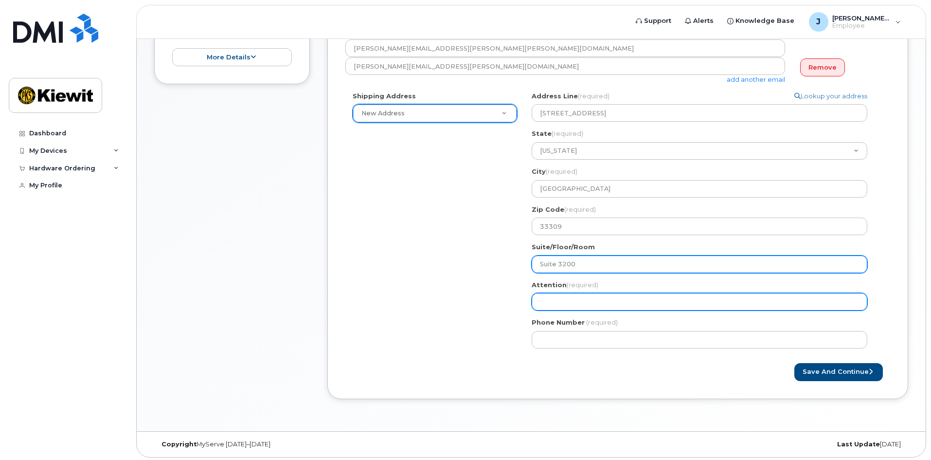
type input "Suite 3200"
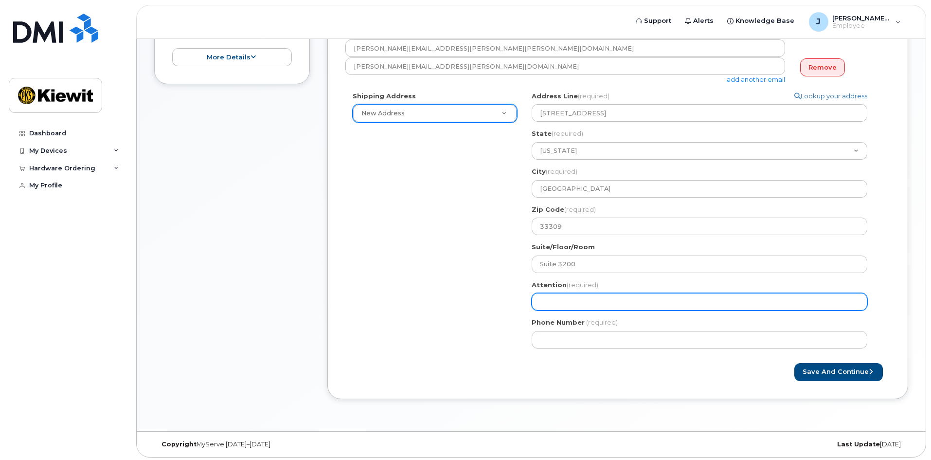
click at [557, 304] on input "Attention (required)" at bounding box center [700, 302] width 336 height 18
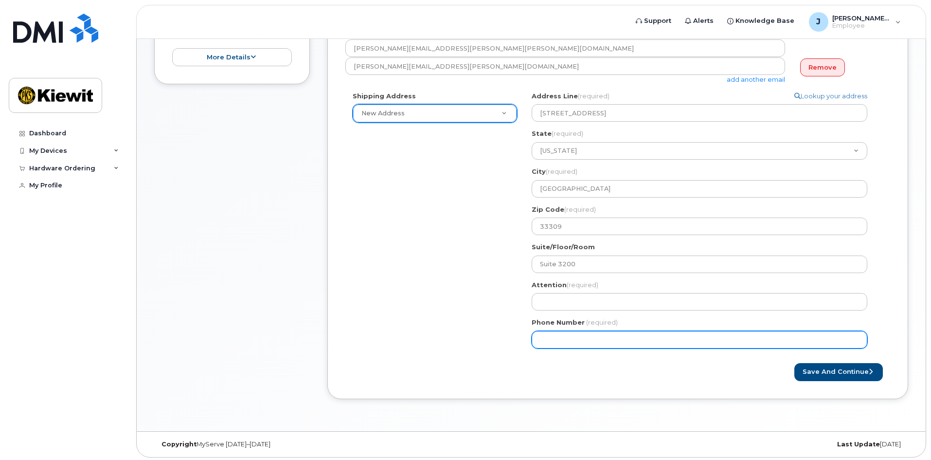
click at [616, 338] on input "Phone Number" at bounding box center [700, 340] width 336 height 18
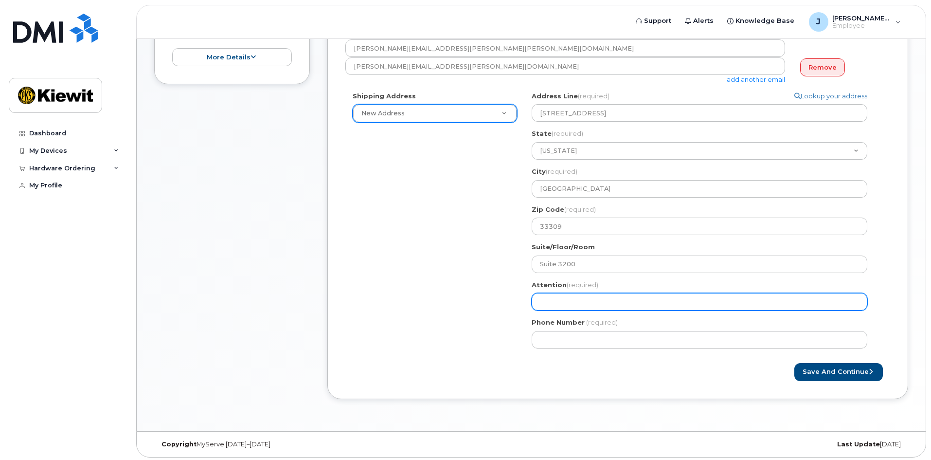
click at [572, 303] on input "Attention (required)" at bounding box center [700, 302] width 336 height 18
select select
type input "B"
select select
type input "Br"
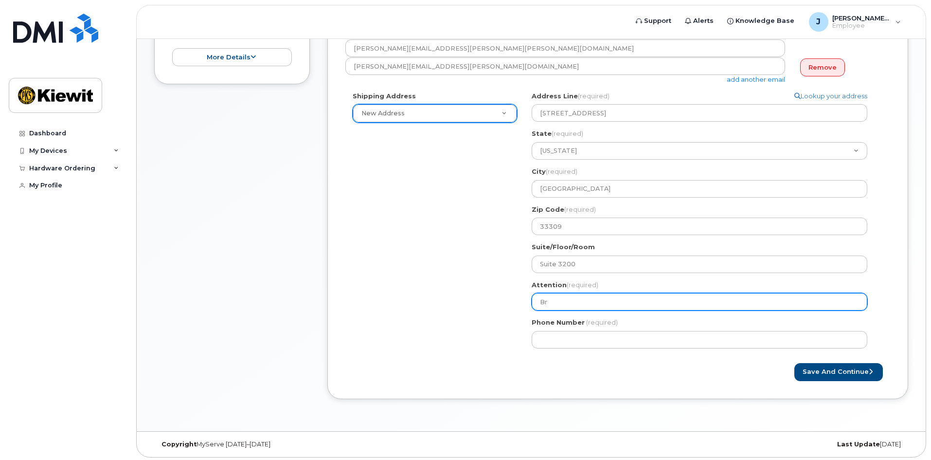
select select
type input "Bre"
select select
type input "Bren"
select select
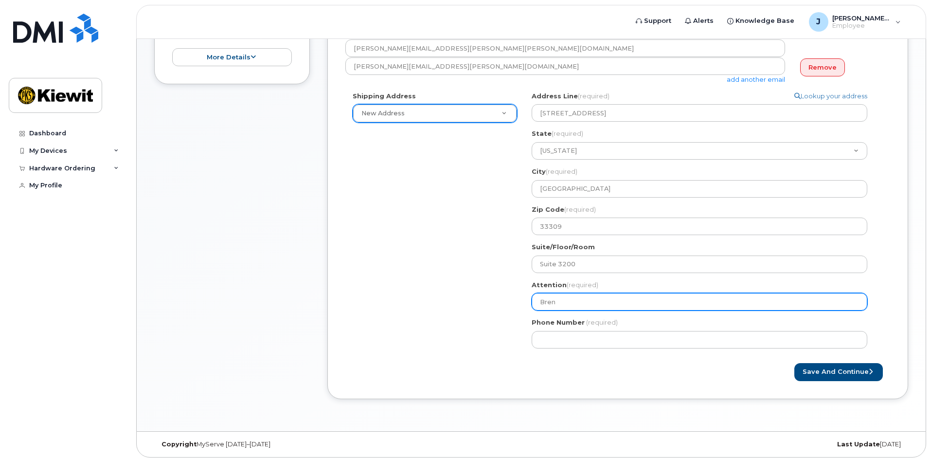
type input "Brenn"
select select
type input "Brenno"
select select
type input "Brenno T"
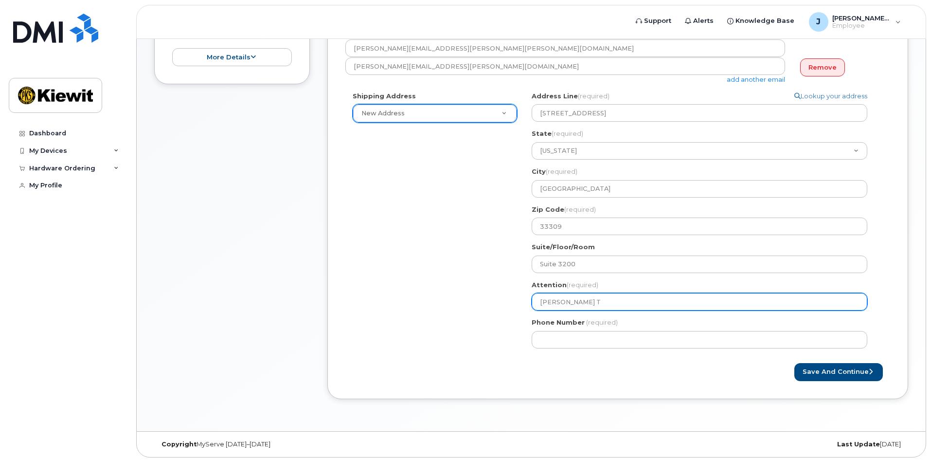
select select
type input "Brenno To"
select select
type input "Brenno Tof"
select select
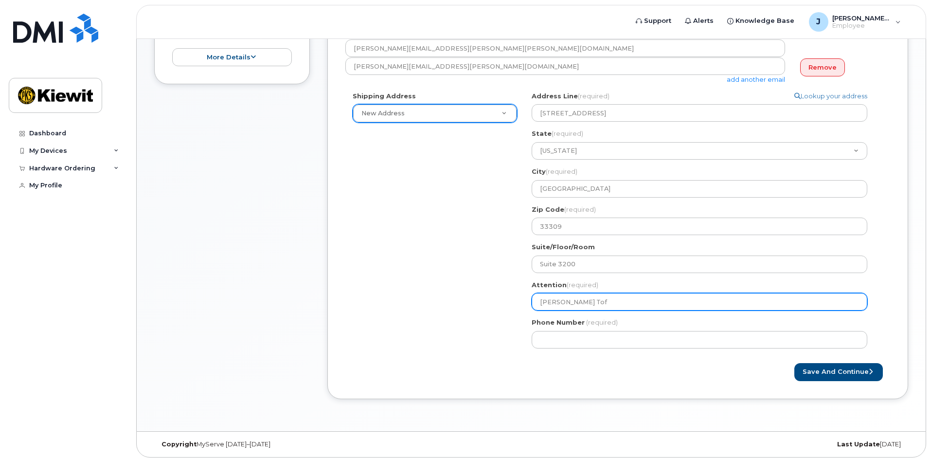
type input "Brenno Toff"
select select
type input "Brenno Toffo"
select select
type input "Brenno Toffol"
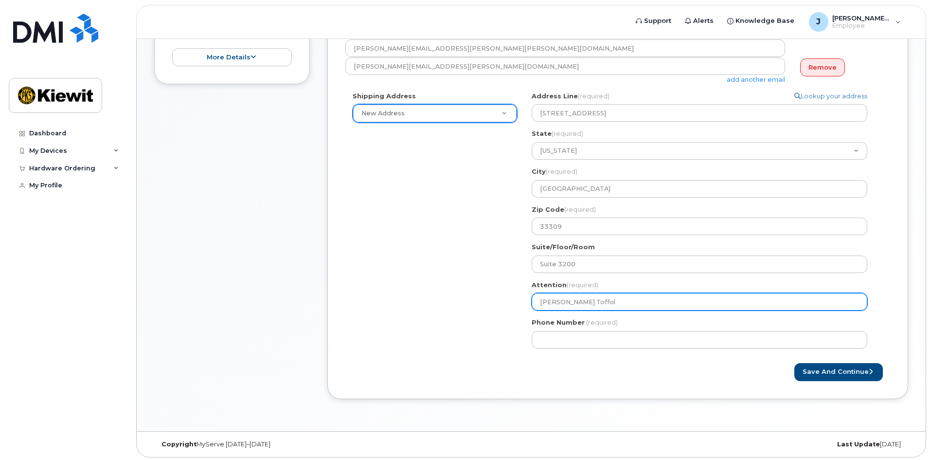
select select
type input "Brenno Toffole"
select select
type input "Brenno Toffolet"
select select
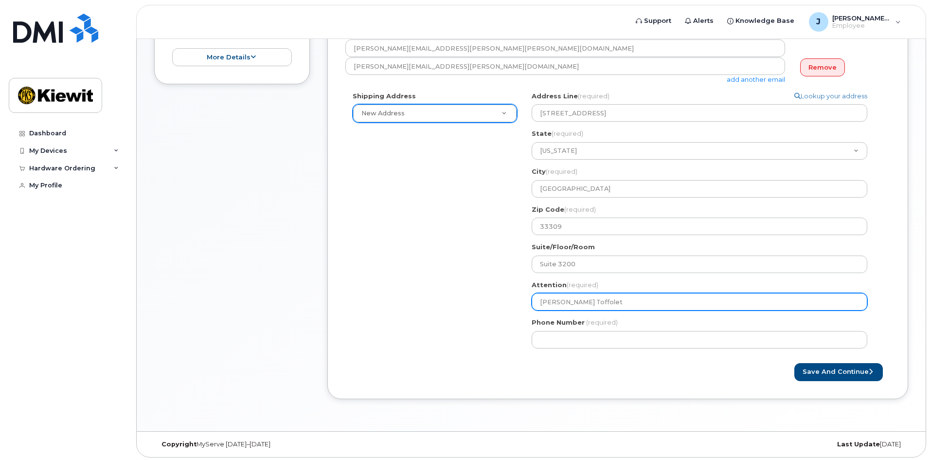
type input "Brenno Toffolett"
select select
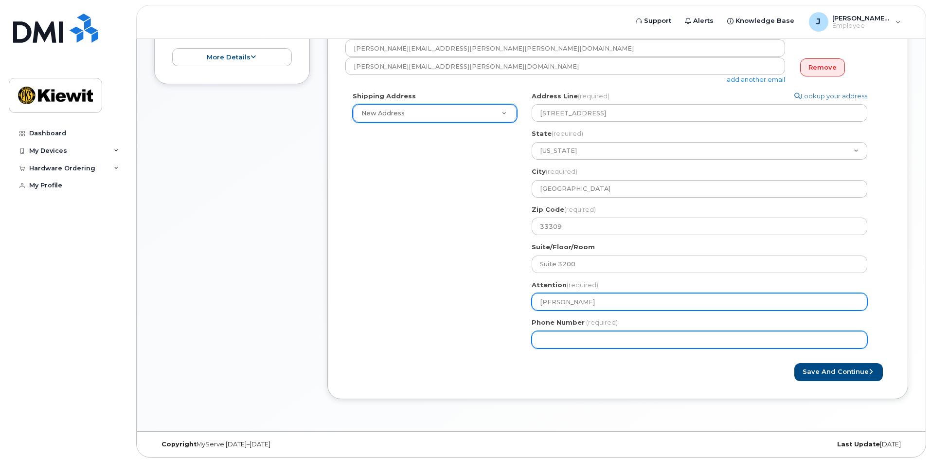
type input "Brenno Toffoletto"
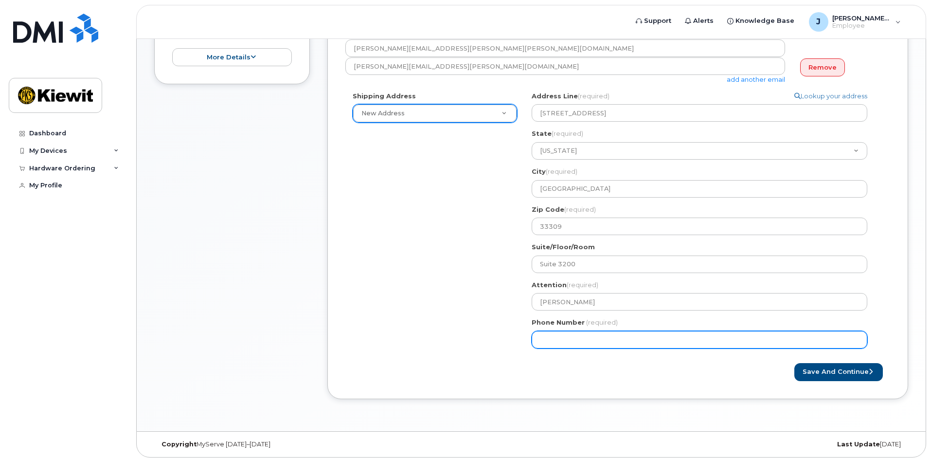
click at [572, 343] on input "Phone Number" at bounding box center [700, 340] width 336 height 18
type input "772359766"
select select
type input "7723597669"
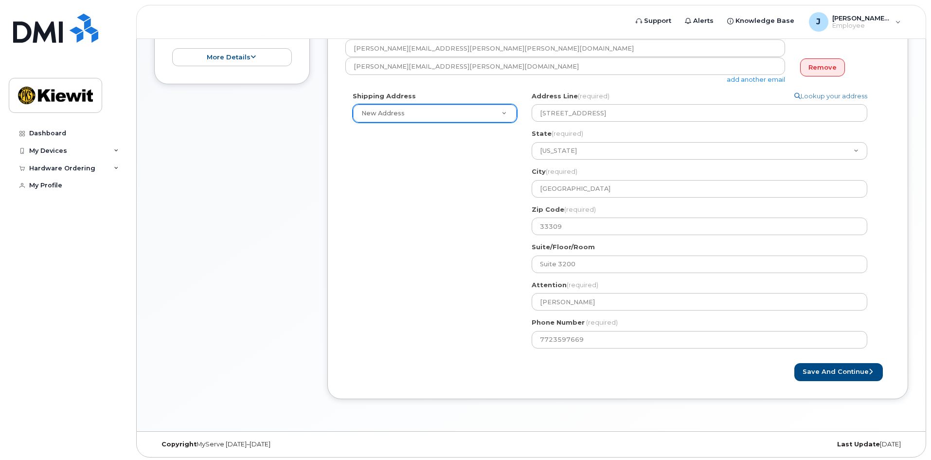
click at [482, 328] on div "Shipping Address New Address New Address FL Fort Lauderdale Search your address…" at bounding box center [613, 223] width 537 height 264
click at [843, 373] on button "Save and Continue" at bounding box center [838, 372] width 89 height 18
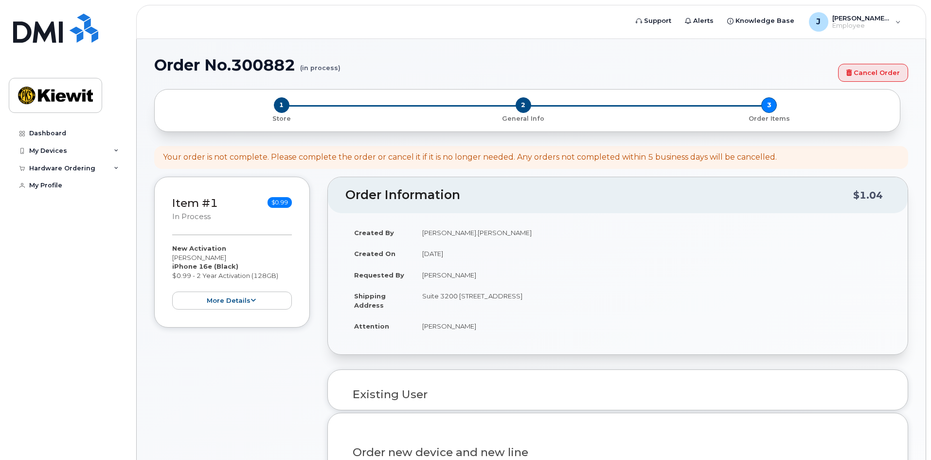
select select
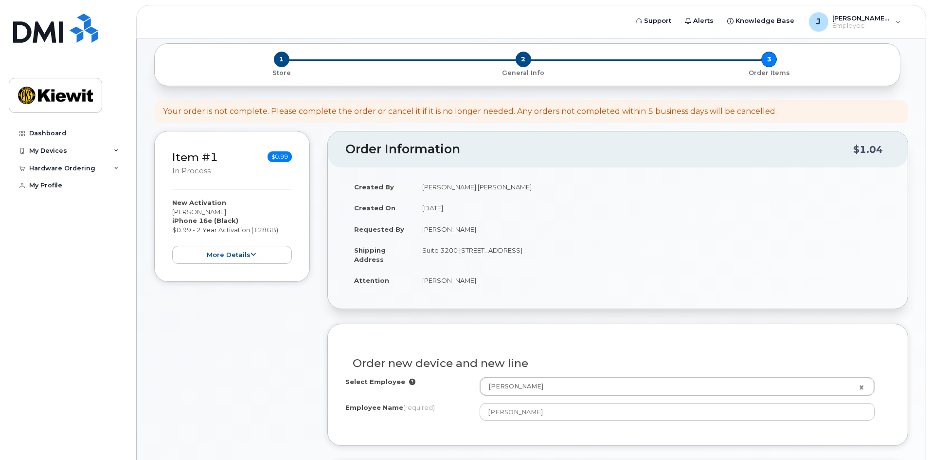
scroll to position [195, 0]
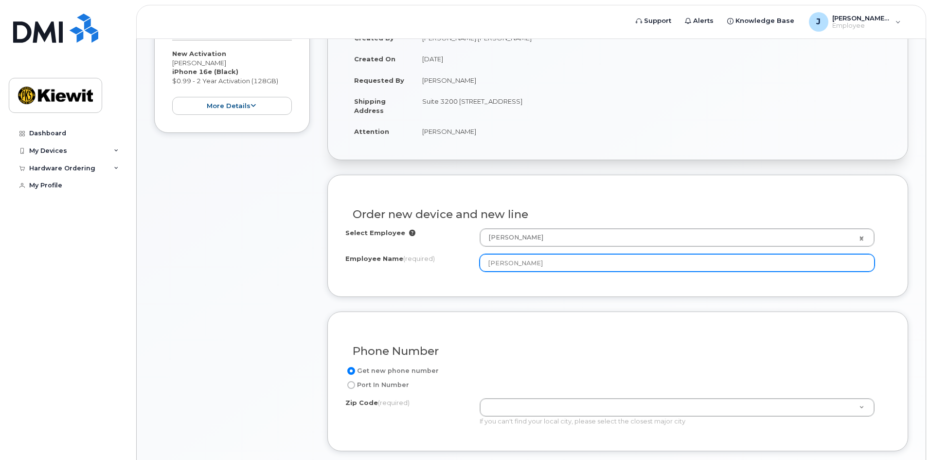
drag, startPoint x: 589, startPoint y: 264, endPoint x: 348, endPoint y: 246, distance: 241.9
click at [348, 246] on div "Select Employee [PERSON_NAME] 2976333 Employee Name (required) [PERSON_NAME]" at bounding box center [617, 249] width 545 height 43
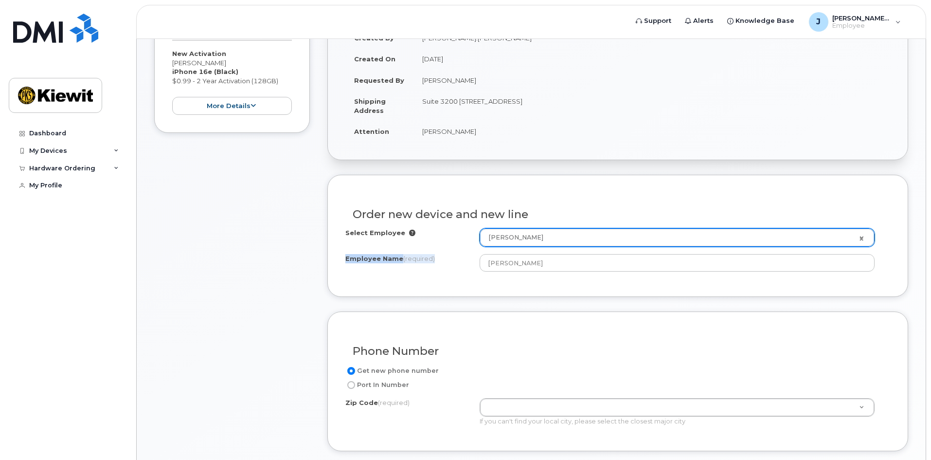
drag, startPoint x: 593, startPoint y: 249, endPoint x: 577, endPoint y: 245, distance: 16.0
click at [577, 245] on div "Select Employee [PERSON_NAME] 2976333 Employee Name (required) [PERSON_NAME]" at bounding box center [617, 249] width 545 height 43
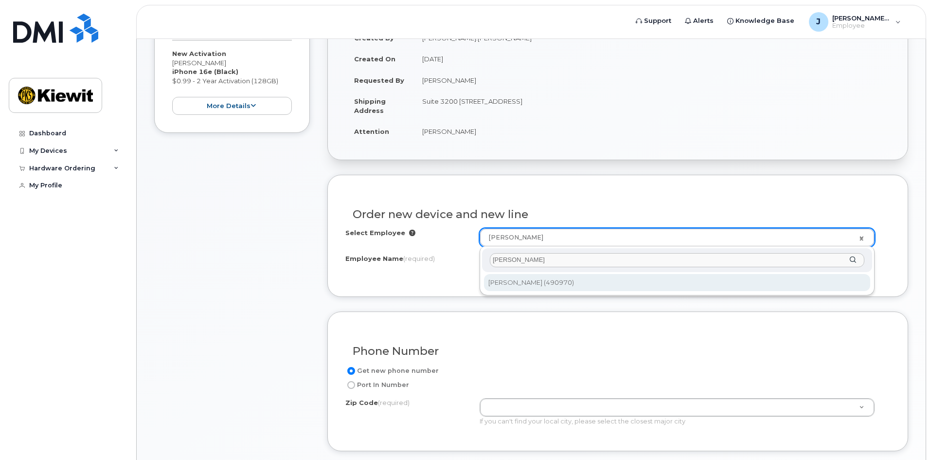
type input "[PERSON_NAME]"
type input "2161552"
type input "[PERSON_NAME]"
type input "25400 Tamiami Trail"
type input "106453.1220"
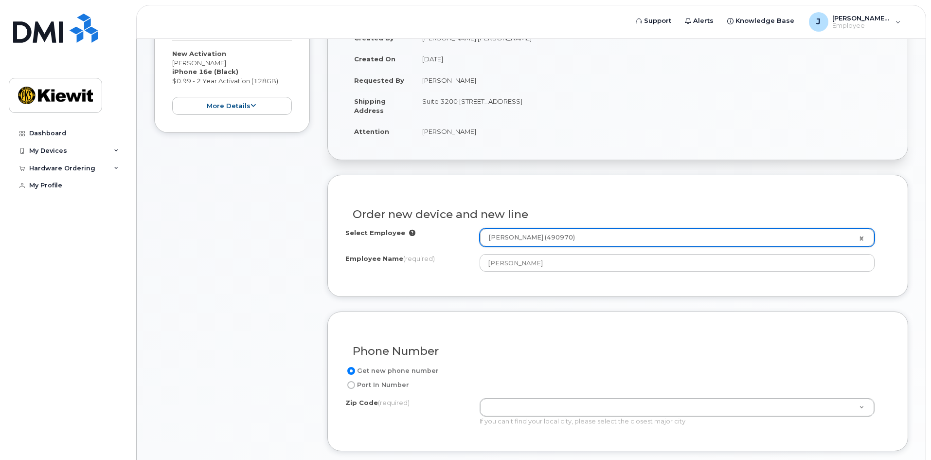
click at [424, 290] on div "Order new device and new line Select Employee Brenno Narciso Toffoletto (490970…" at bounding box center [617, 236] width 581 height 122
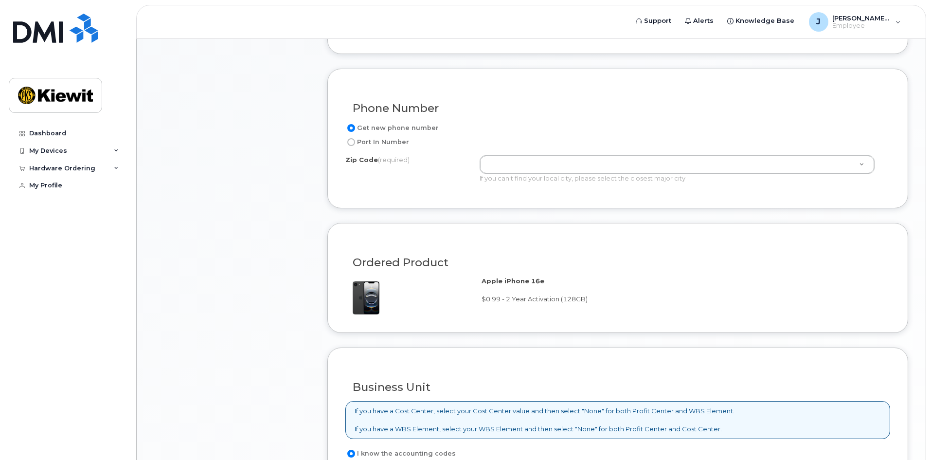
scroll to position [438, 0]
click at [352, 142] on input "Port In Number" at bounding box center [351, 142] width 8 height 8
radio input "true"
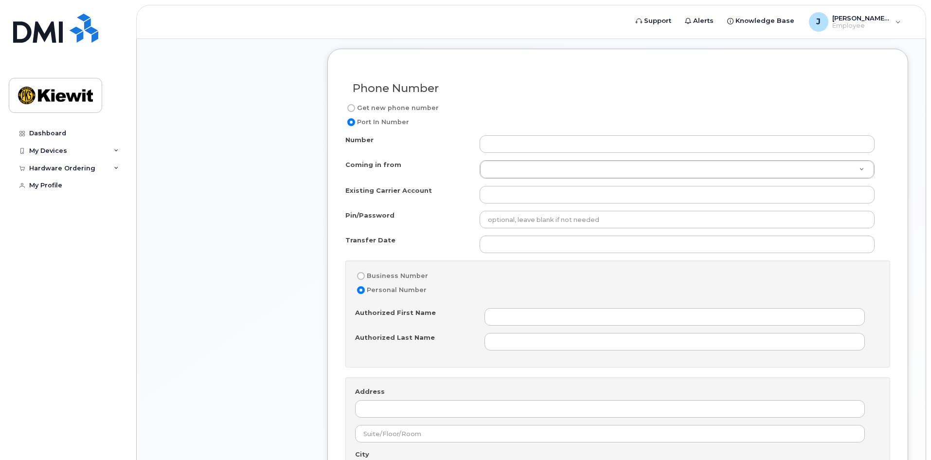
scroll to position [440, 0]
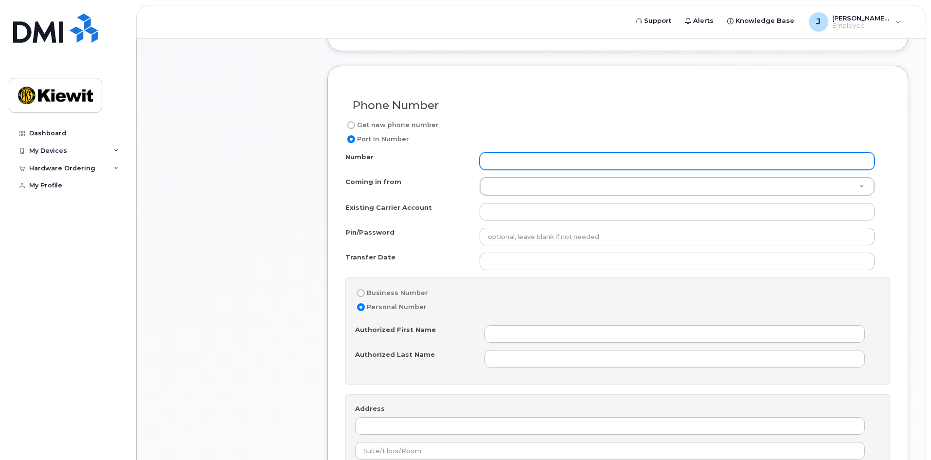
click at [584, 161] on input "Number" at bounding box center [677, 161] width 395 height 18
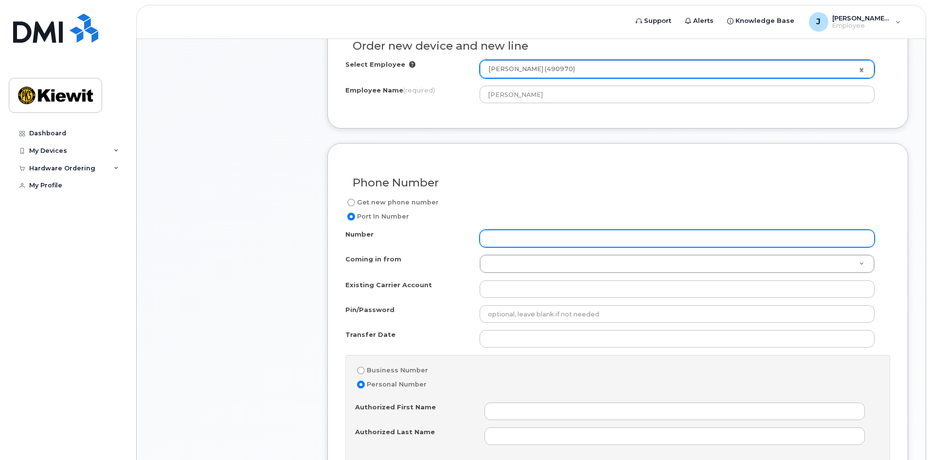
scroll to position [392, 0]
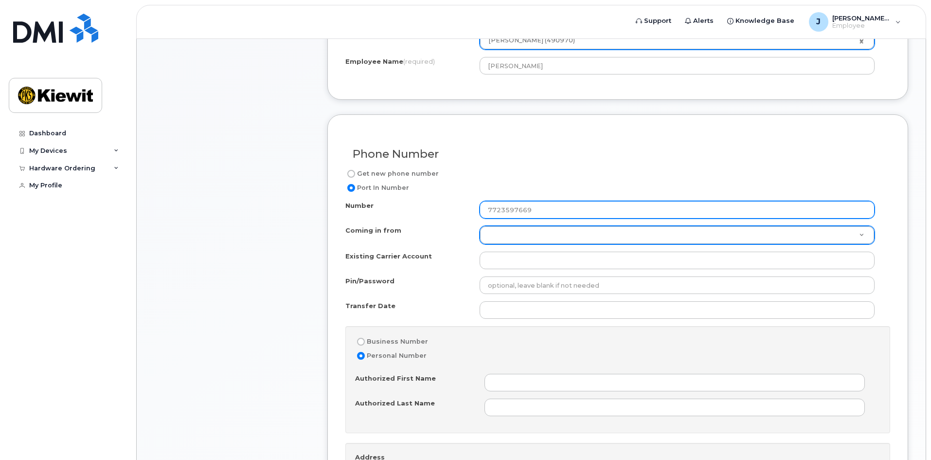
type input "7723597669"
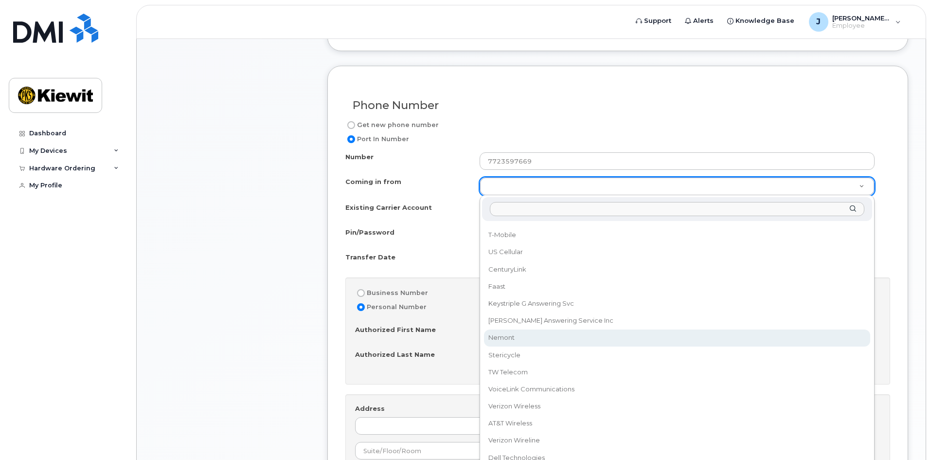
scroll to position [489, 0]
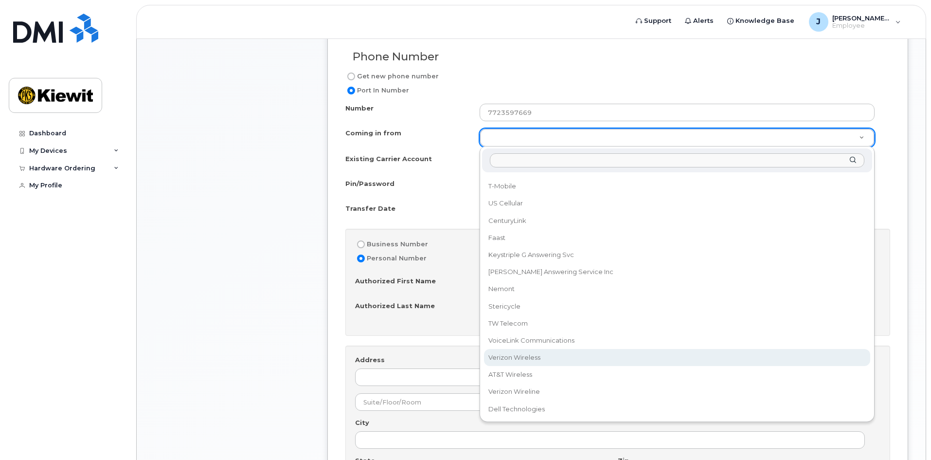
select select "Verizon Wireless"
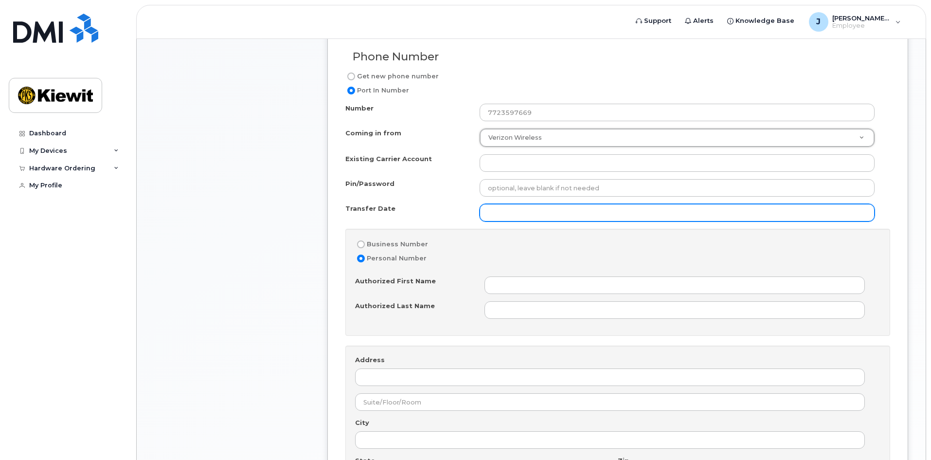
click at [513, 214] on input "Transfer Date" at bounding box center [677, 213] width 395 height 18
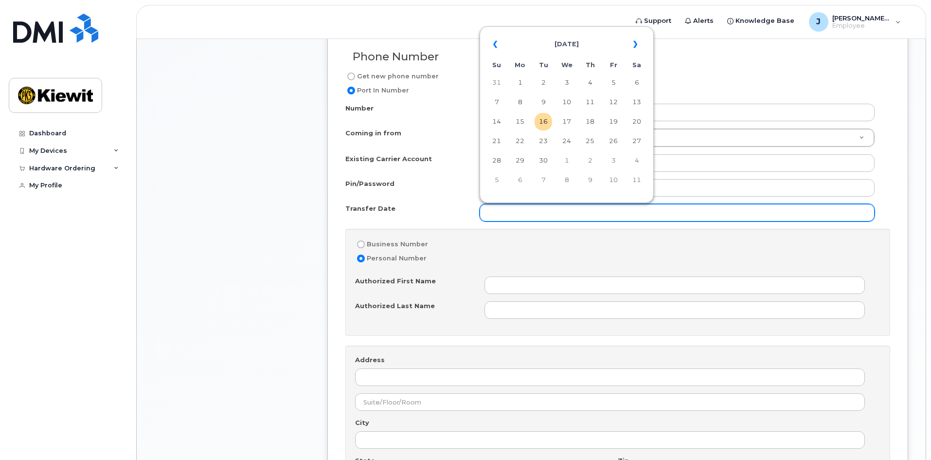
click at [510, 214] on input "Transfer Date" at bounding box center [677, 213] width 395 height 18
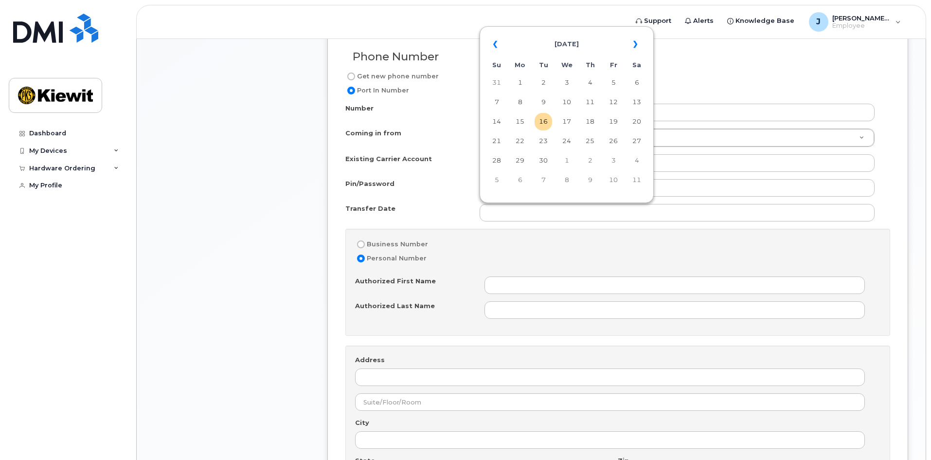
click at [450, 204] on div "Transfer Date" at bounding box center [412, 210] width 134 height 13
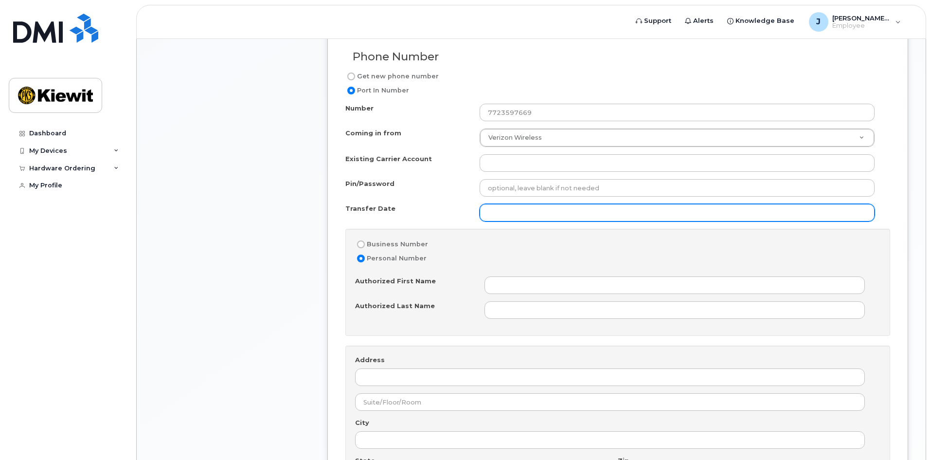
click at [496, 208] on input "Transfer Date" at bounding box center [677, 213] width 395 height 18
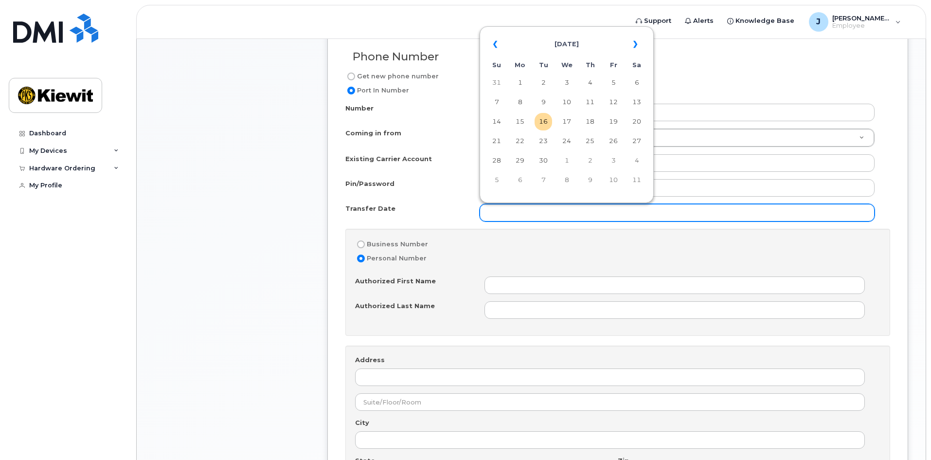
click at [496, 208] on input "Transfer Date" at bounding box center [677, 213] width 395 height 18
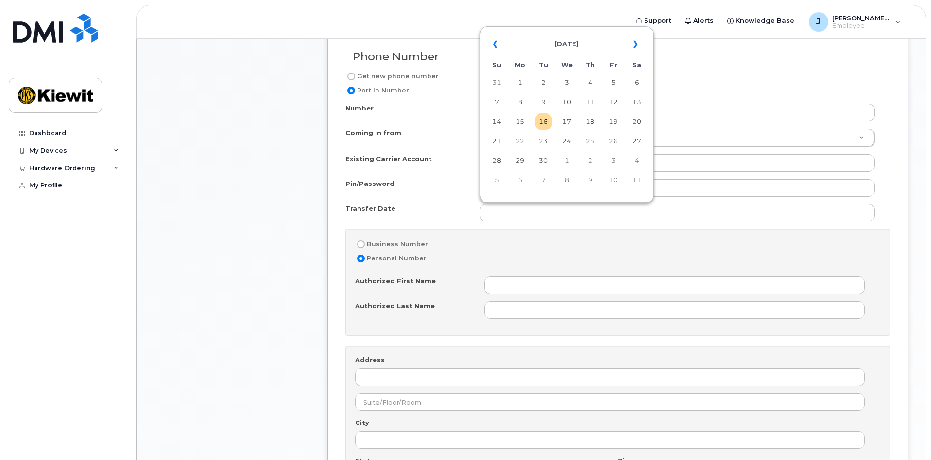
click at [434, 199] on div "Number 7723597669 Coming in from Verizon Wireless Coming in from AT&T Wireline …" at bounding box center [617, 304] width 545 height 400
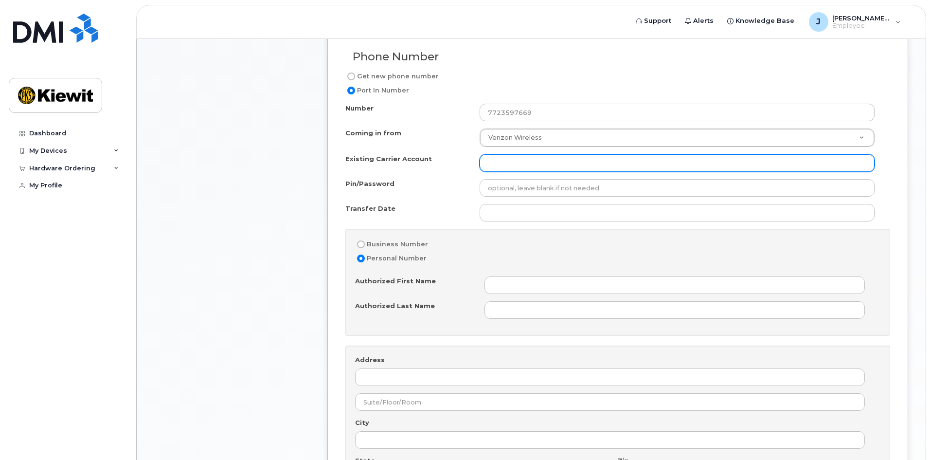
click at [497, 157] on input "Existing Carrier Account" at bounding box center [677, 163] width 395 height 18
click at [496, 157] on input "Existing Carrier Account" at bounding box center [677, 163] width 395 height 18
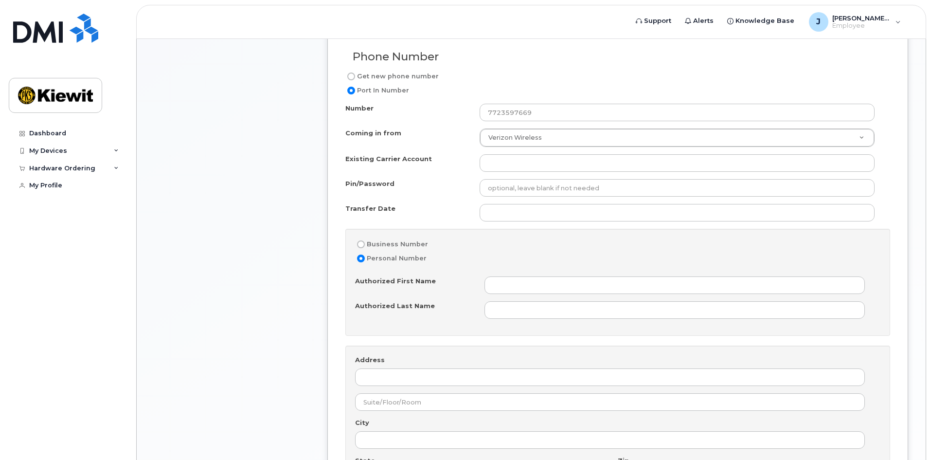
click at [444, 157] on div "Existing Carrier Account" at bounding box center [412, 160] width 134 height 13
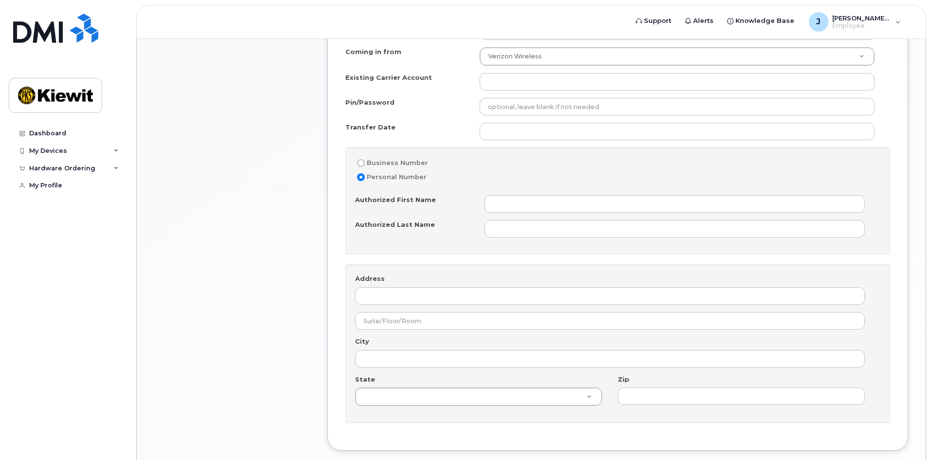
scroll to position [586, 0]
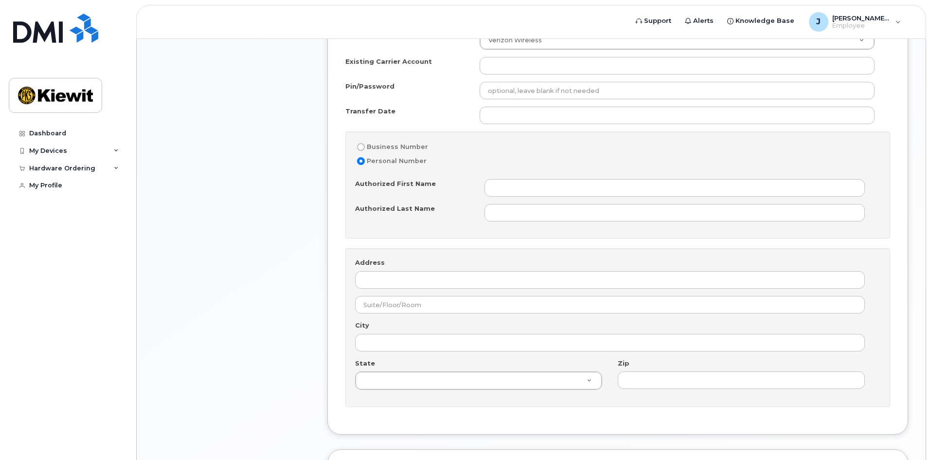
click at [361, 145] on input "Business Number" at bounding box center [361, 147] width 8 height 8
radio input "true"
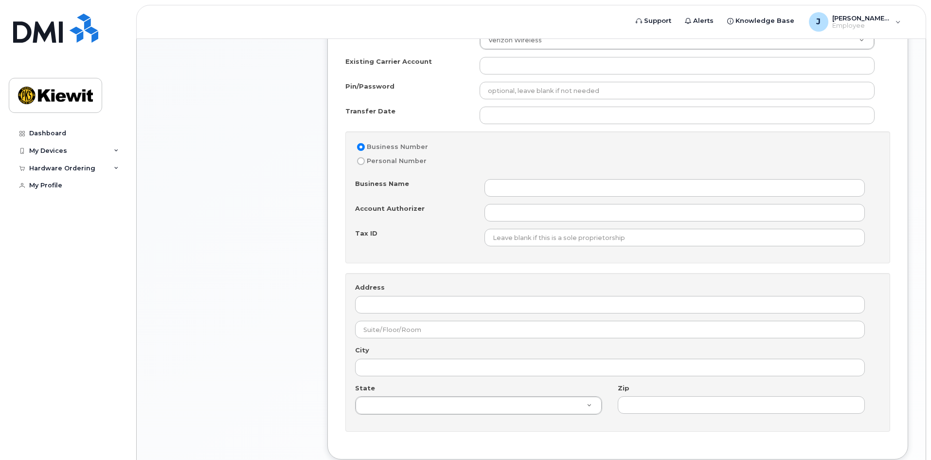
click at [362, 162] on input "Personal Number" at bounding box center [361, 161] width 8 height 8
radio input "true"
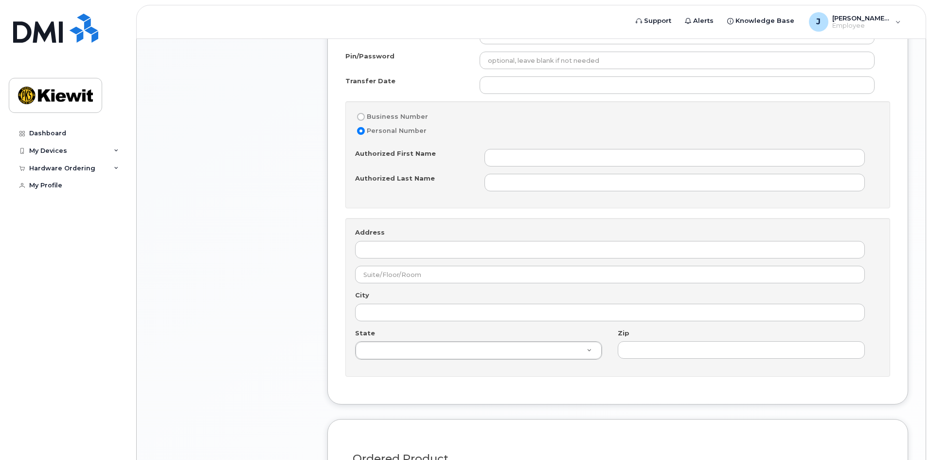
scroll to position [732, 0]
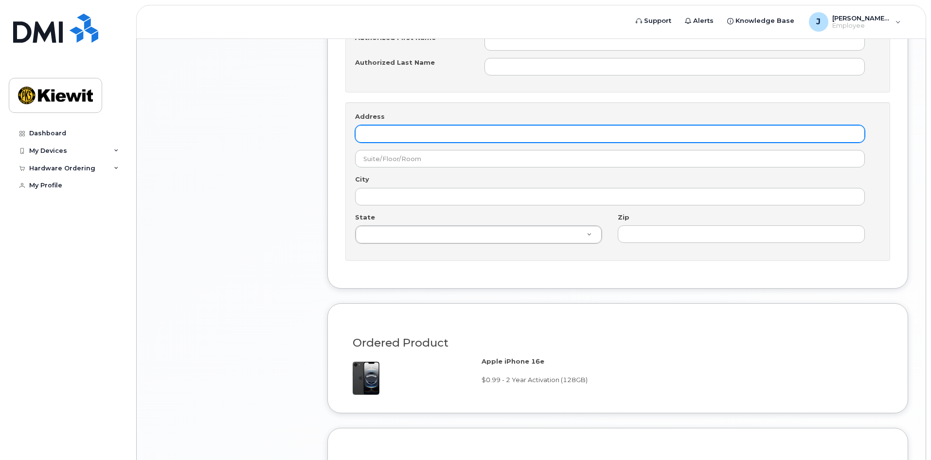
click at [394, 136] on input "Address" at bounding box center [610, 134] width 510 height 18
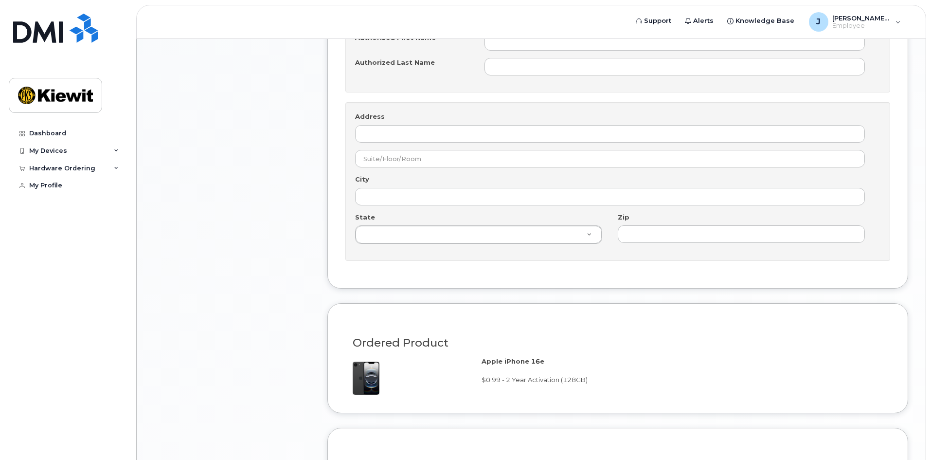
click at [311, 142] on div "Item #1 in process $0.99 New Activation Joshua Nicoll iPhone 16e (Black) $0.99 …" at bounding box center [531, 73] width 754 height 1258
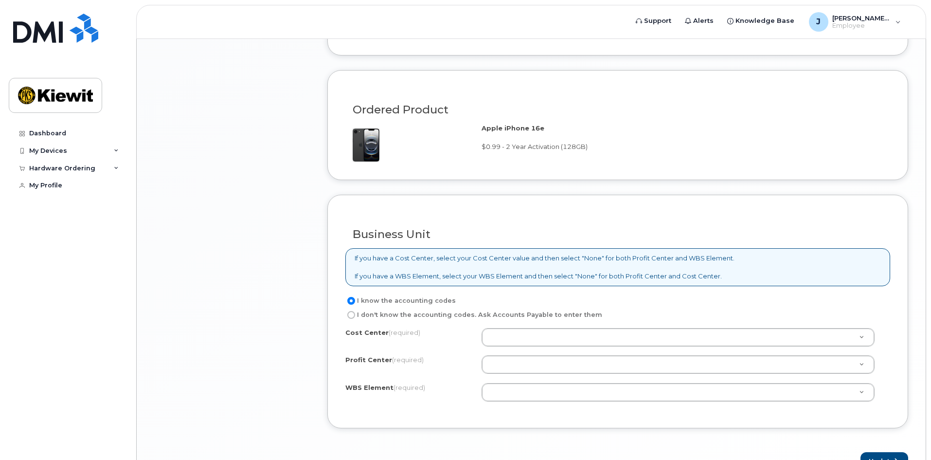
scroll to position [975, 0]
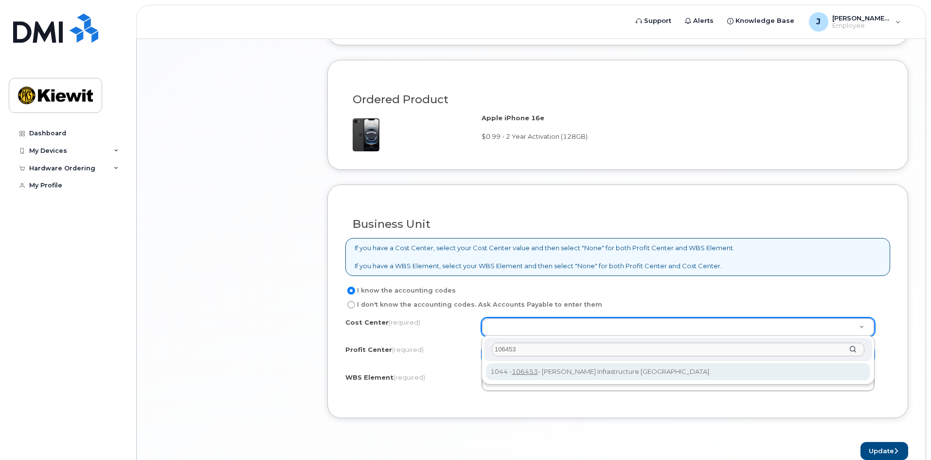
type input "106453"
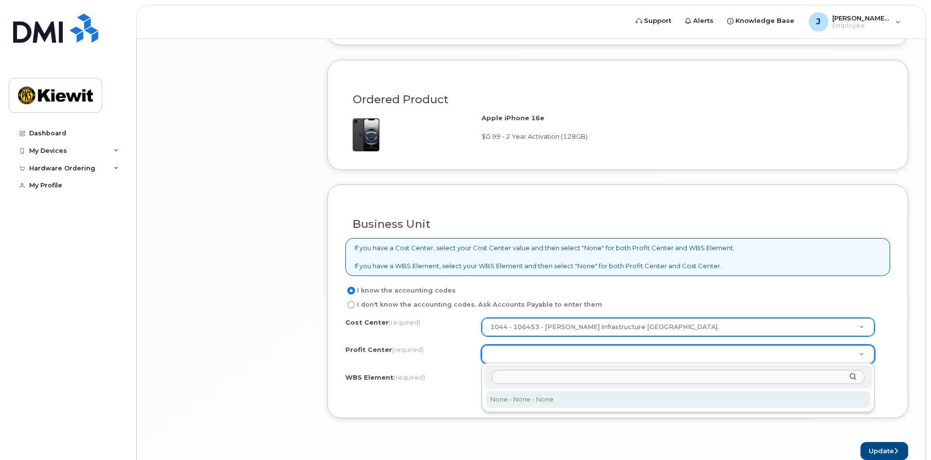
select select "None"
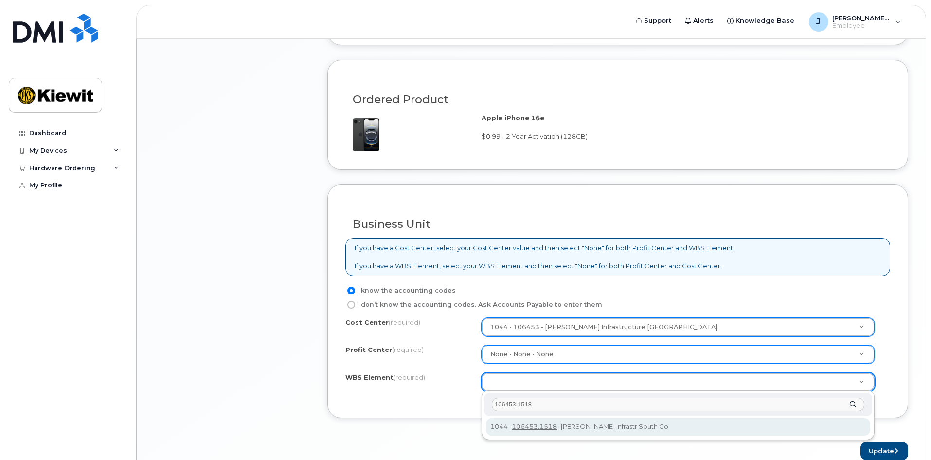
type input "106453.1518"
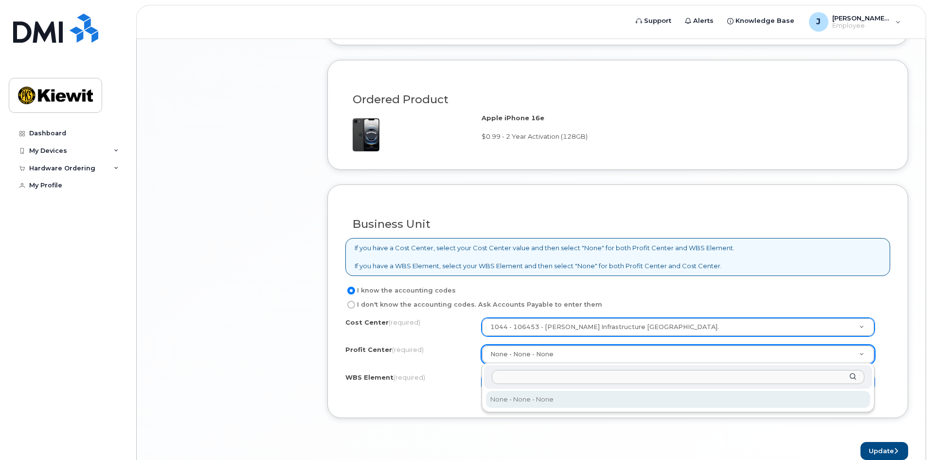
scroll to position [1024, 0]
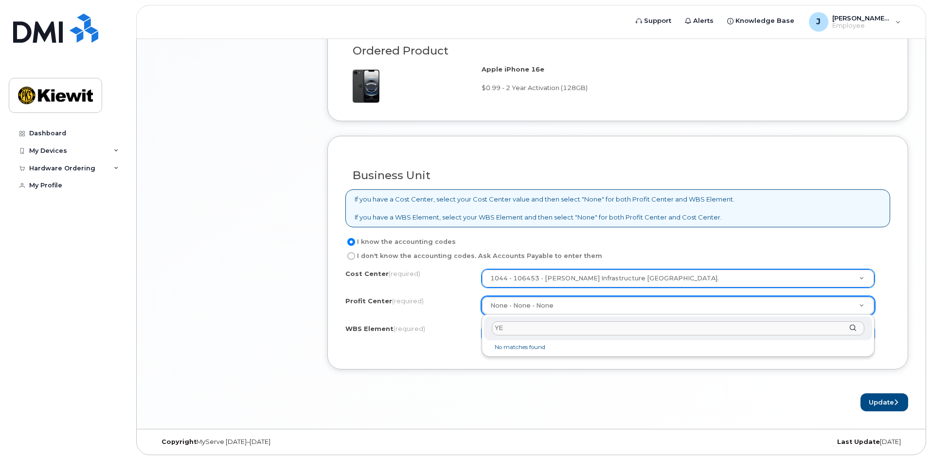
type input "Y"
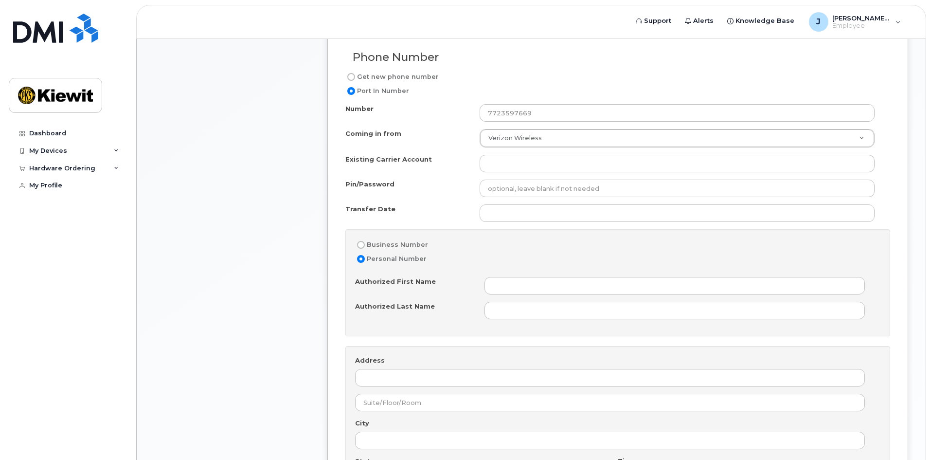
scroll to position [440, 0]
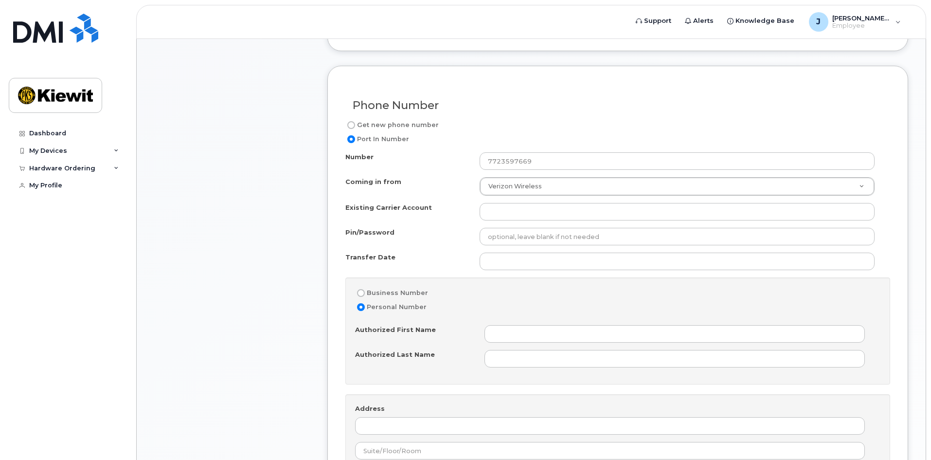
click at [350, 124] on input "Get new phone number" at bounding box center [351, 125] width 8 height 8
radio input "true"
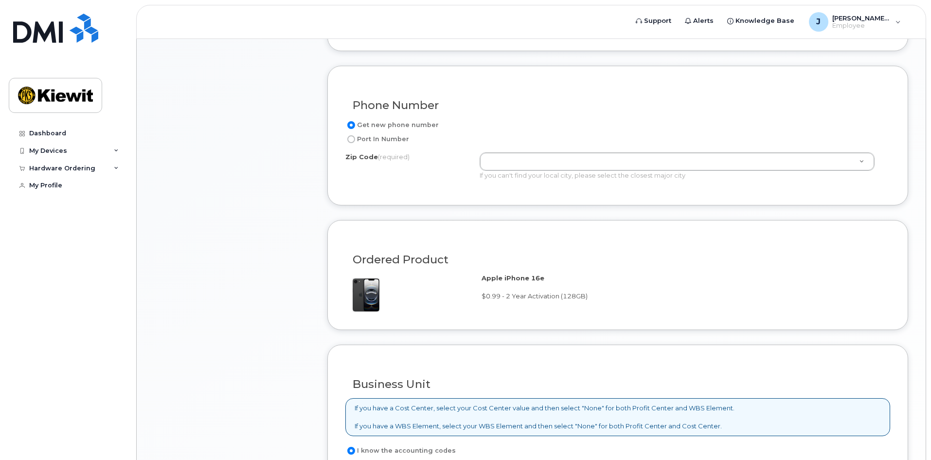
click at [350, 139] on input "Port In Number" at bounding box center [351, 139] width 8 height 8
radio input "true"
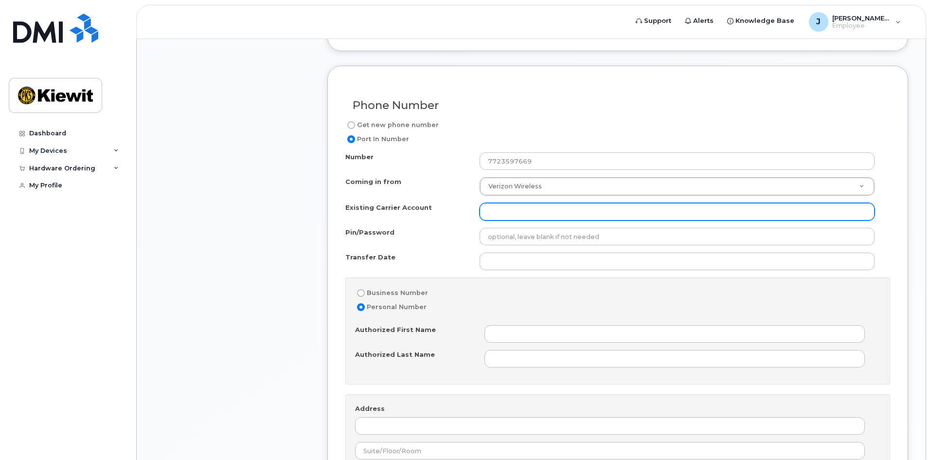
click at [491, 205] on input "Existing Carrier Account" at bounding box center [677, 212] width 395 height 18
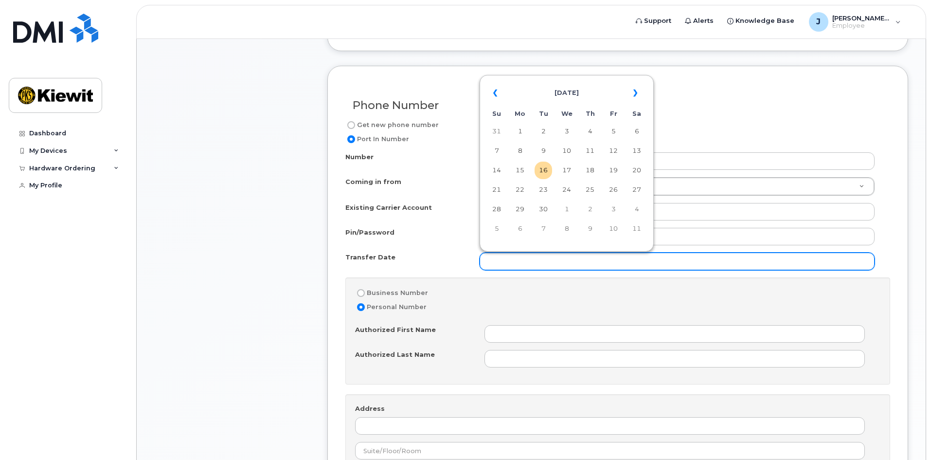
click at [483, 266] on input "Transfer Date" at bounding box center [677, 261] width 395 height 18
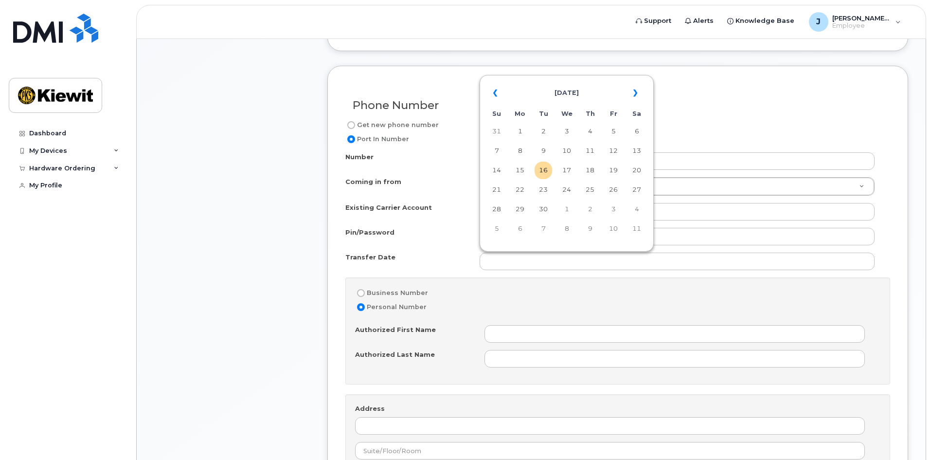
click at [540, 171] on td "16" at bounding box center [544, 171] width 18 height 18
type input "2025-09-16"
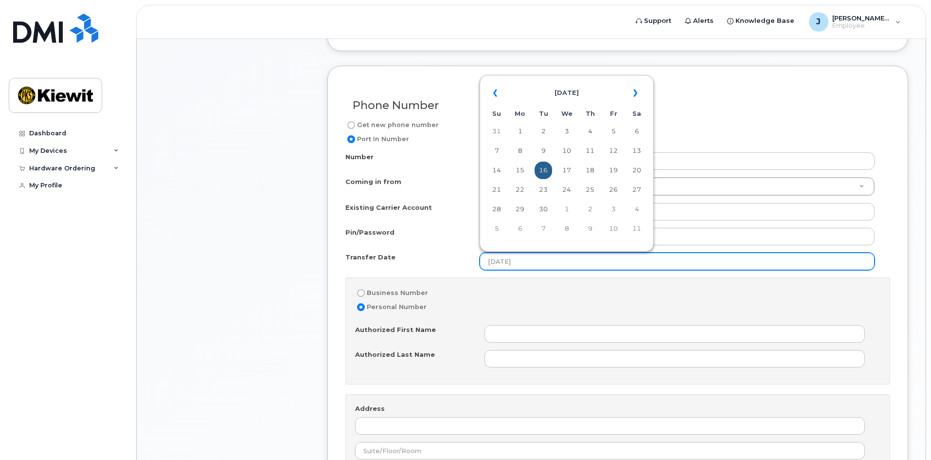
drag, startPoint x: 538, startPoint y: 258, endPoint x: 458, endPoint y: 238, distance: 82.8
click at [458, 238] on div "Number 7723597669 Coming in from Verizon Wireless Coming in from Coming in from…" at bounding box center [617, 352] width 545 height 400
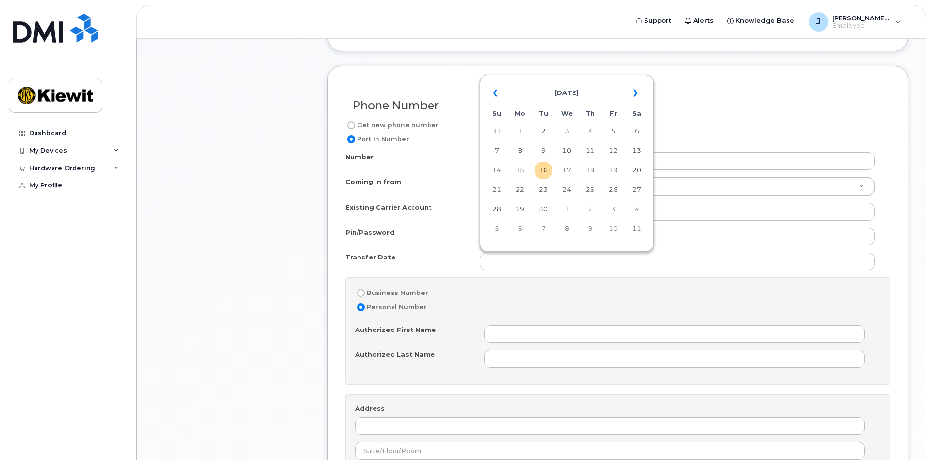
click at [290, 206] on div "Item #1 in process $0.99 New Activation Joshua Nicoll iPhone 16e (Black) $0.99 …" at bounding box center [232, 365] width 156 height 1258
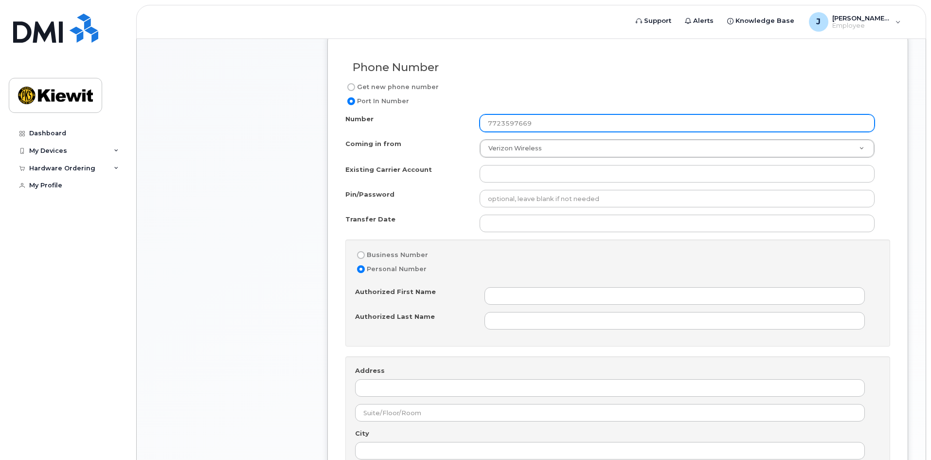
scroll to position [489, 0]
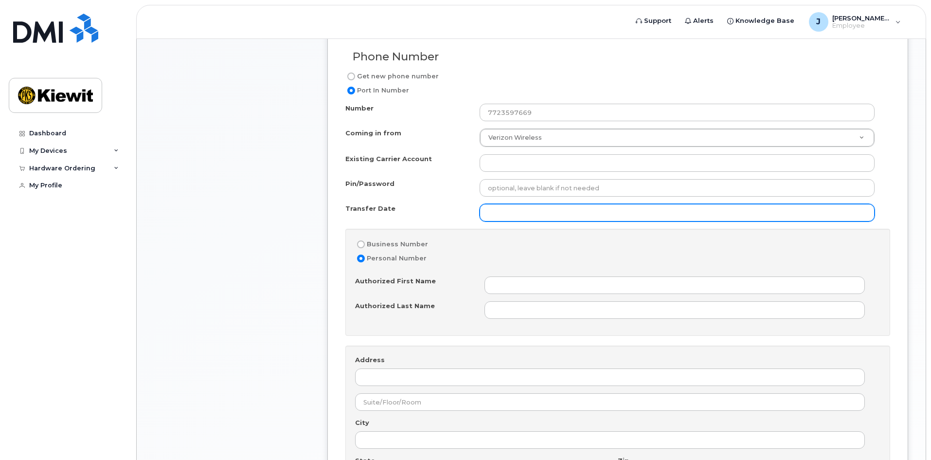
click at [590, 210] on input "Transfer Date" at bounding box center [677, 213] width 395 height 18
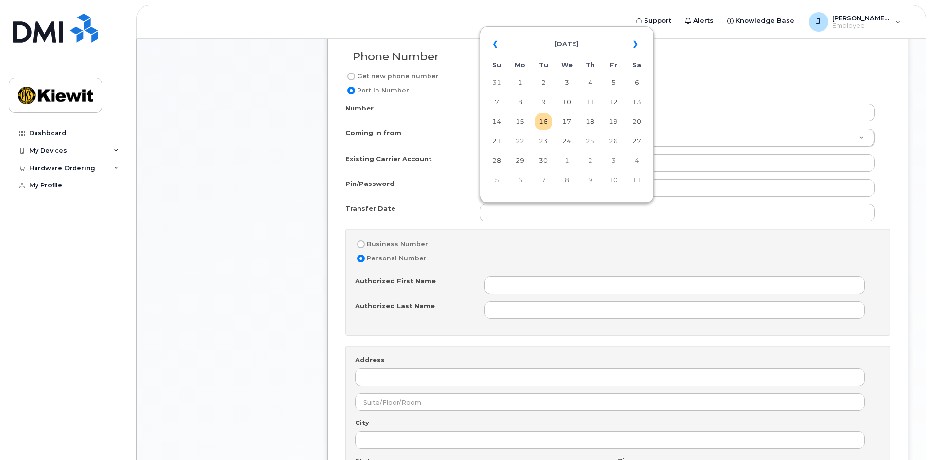
click at [398, 214] on div "Transfer Date" at bounding box center [412, 210] width 134 height 13
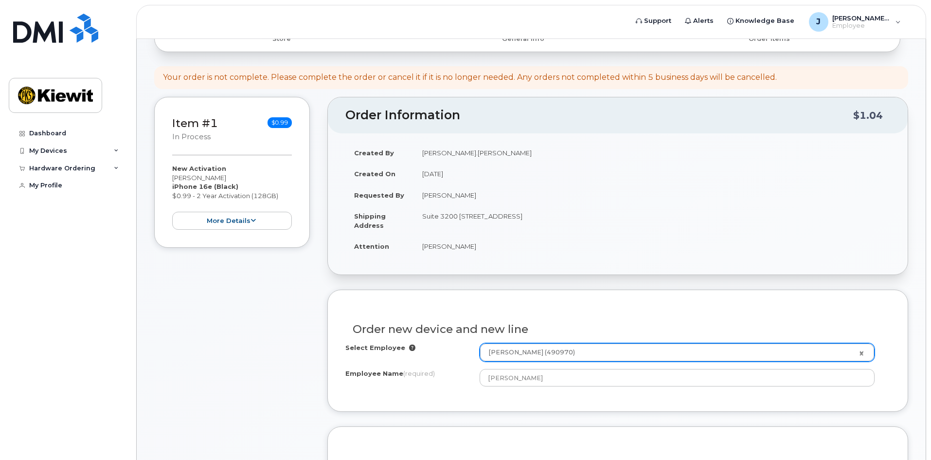
scroll to position [2, 0]
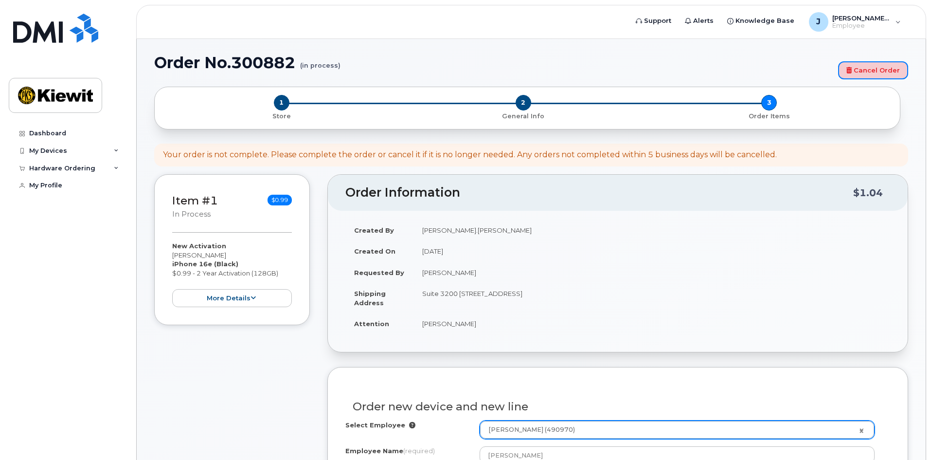
click at [850, 69] on icon at bounding box center [848, 70] width 5 height 6
